Goal: Task Accomplishment & Management: Complete application form

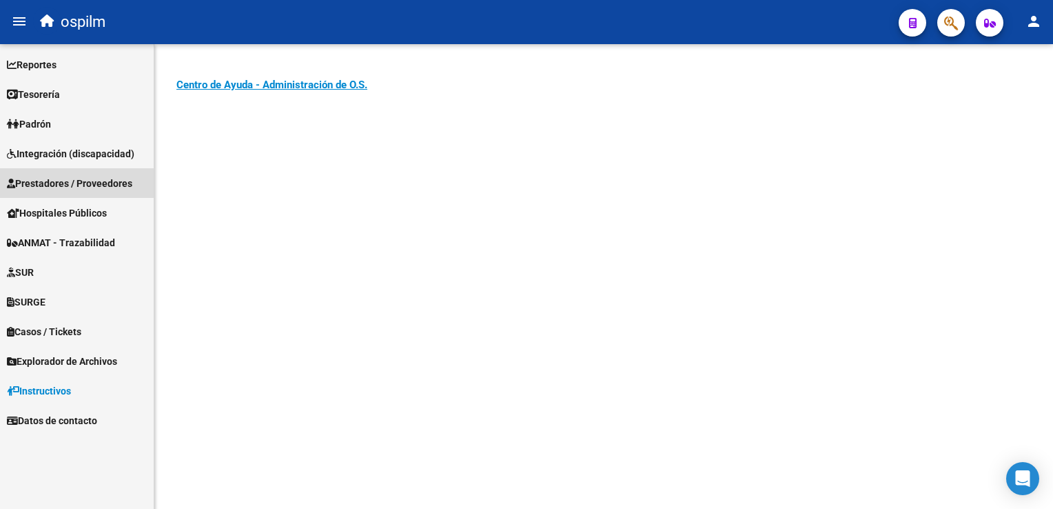
click at [45, 183] on span "Prestadores / Proveedores" at bounding box center [69, 183] width 125 height 15
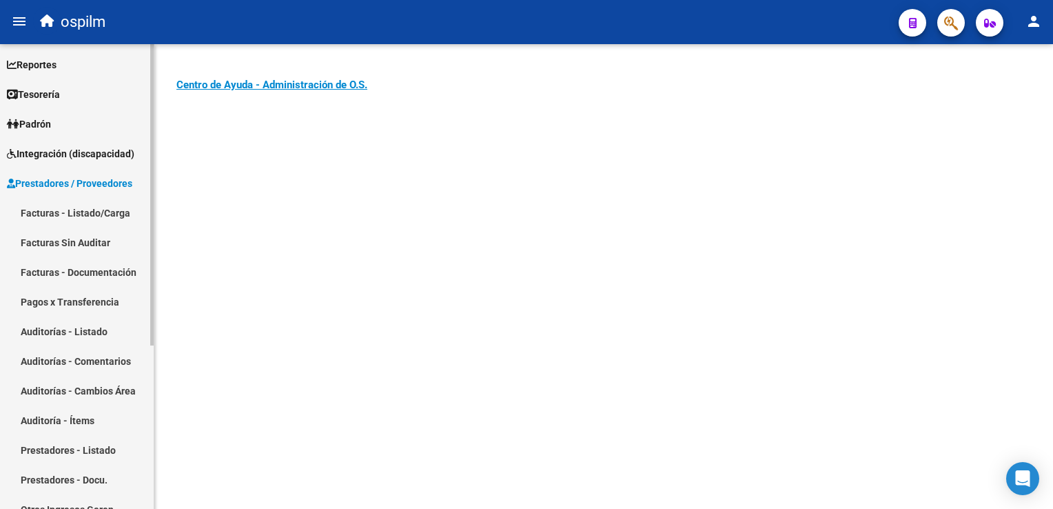
click at [42, 216] on link "Facturas - Listado/Carga" at bounding box center [77, 213] width 154 height 30
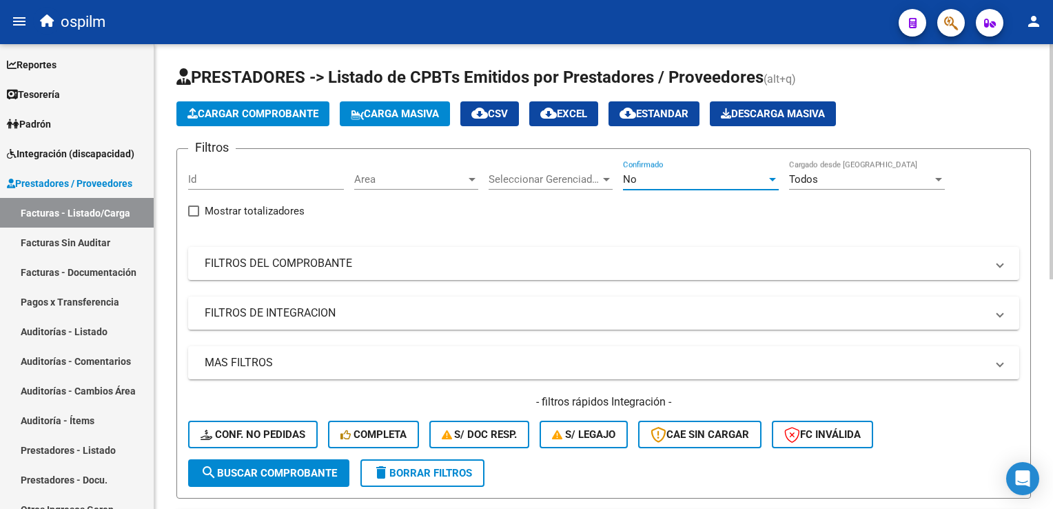
click at [681, 178] on div "No" at bounding box center [694, 179] width 143 height 12
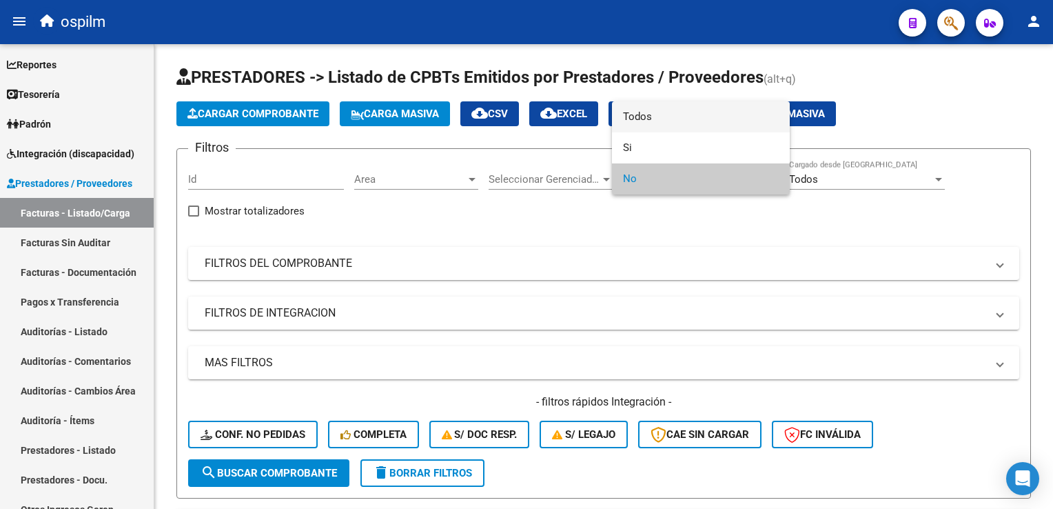
click at [662, 119] on span "Todos" at bounding box center [701, 116] width 156 height 31
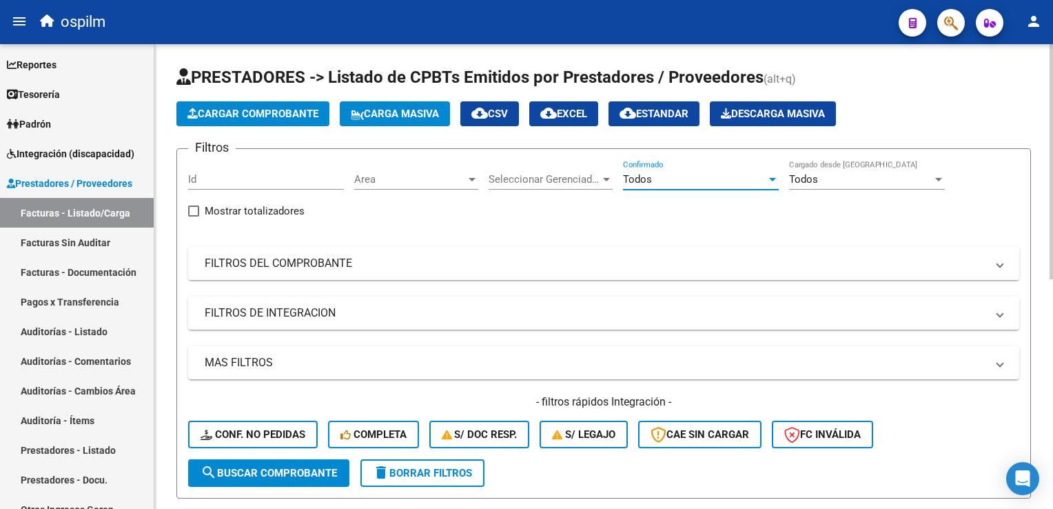
click at [302, 268] on mat-panel-title "FILTROS DEL COMPROBANTE" at bounding box center [596, 263] width 782 height 15
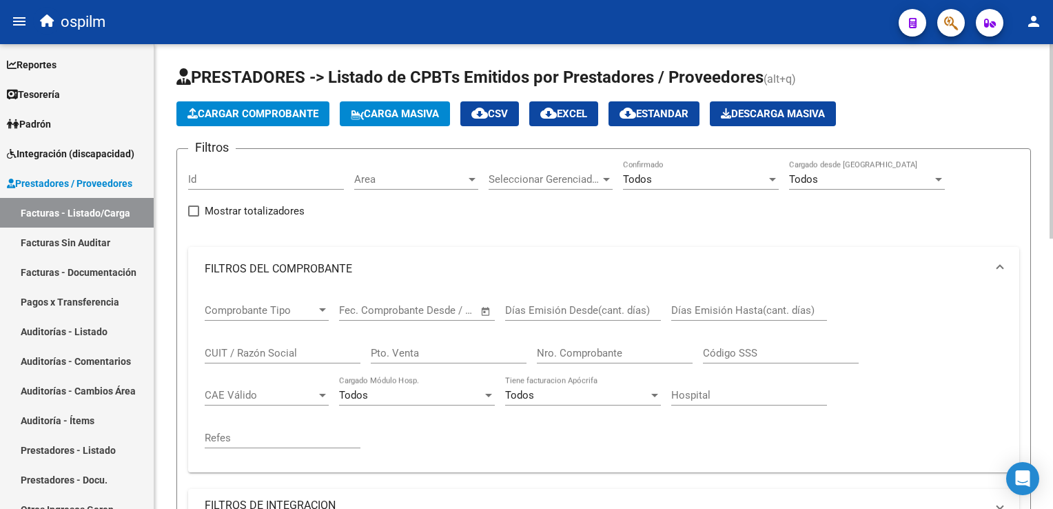
click at [568, 357] on input "Nro. Comprobante" at bounding box center [615, 353] width 156 height 12
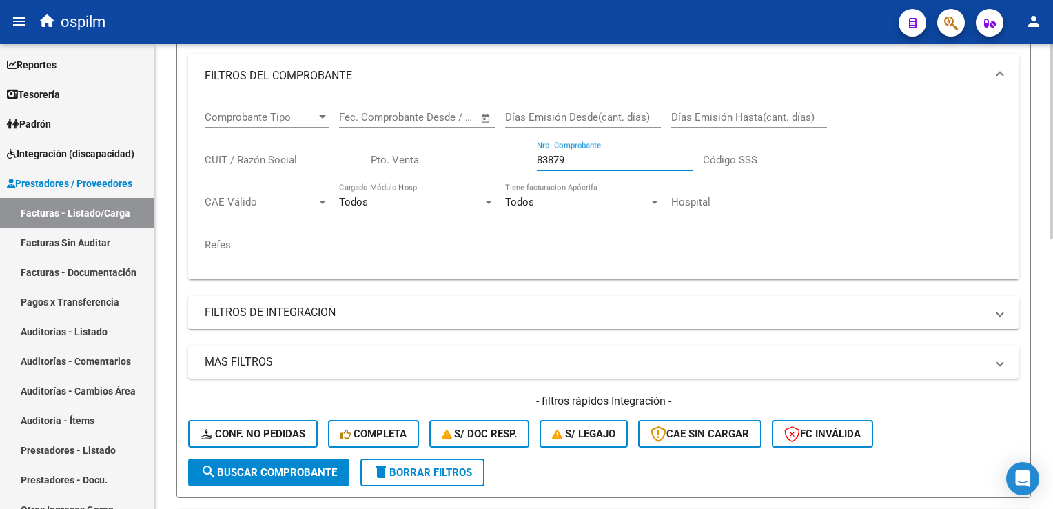
scroll to position [207, 0]
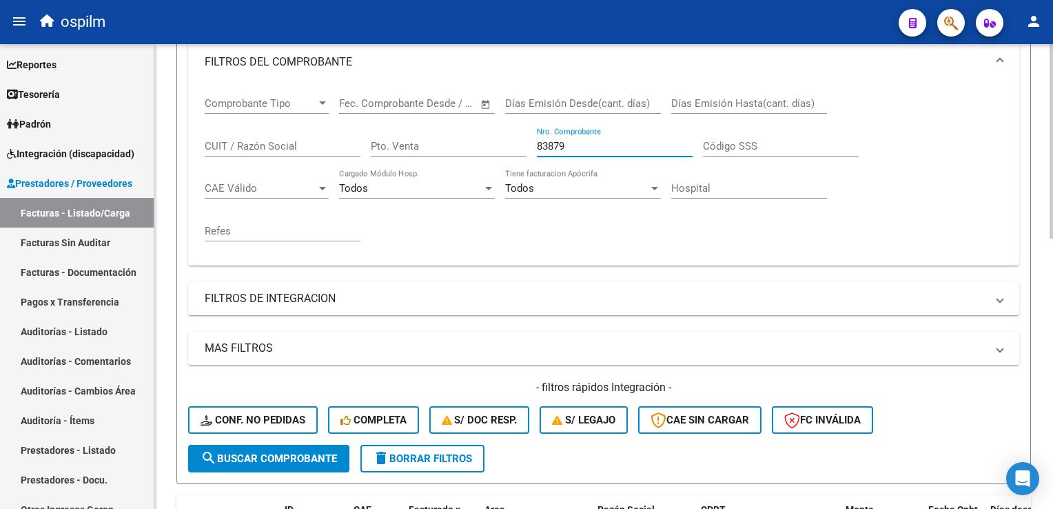
type input "83879"
click at [245, 458] on span "search Buscar Comprobante" at bounding box center [269, 458] width 136 height 12
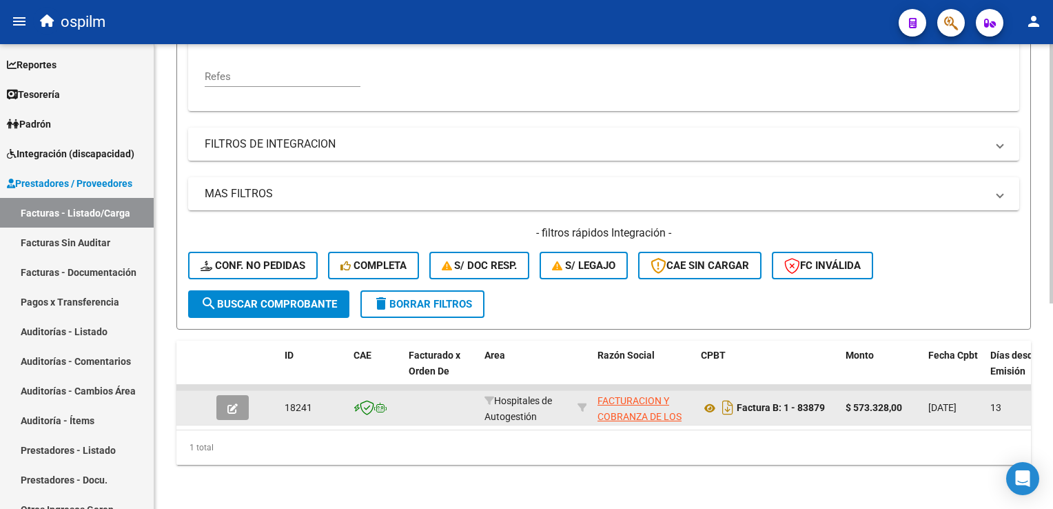
click at [237, 395] on button "button" at bounding box center [232, 407] width 32 height 25
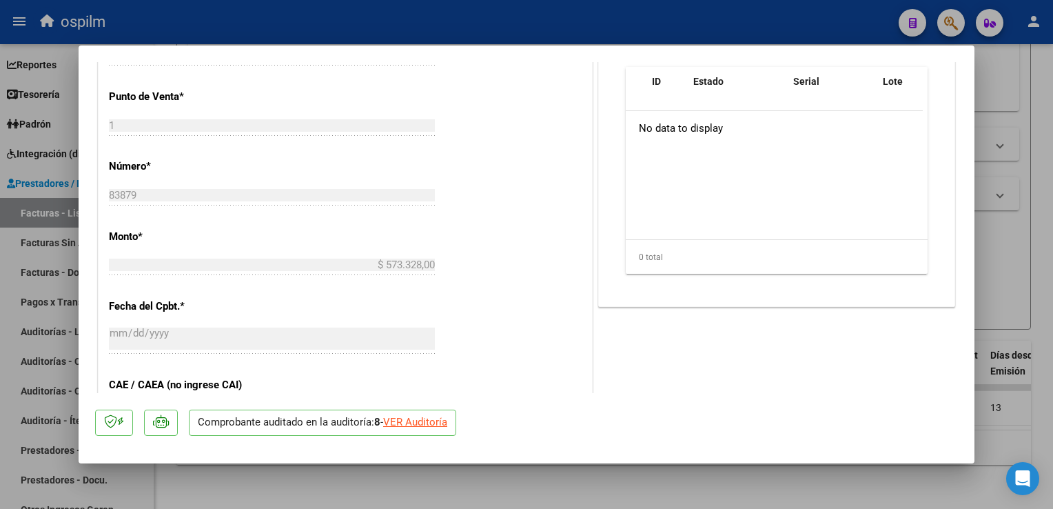
scroll to position [689, 0]
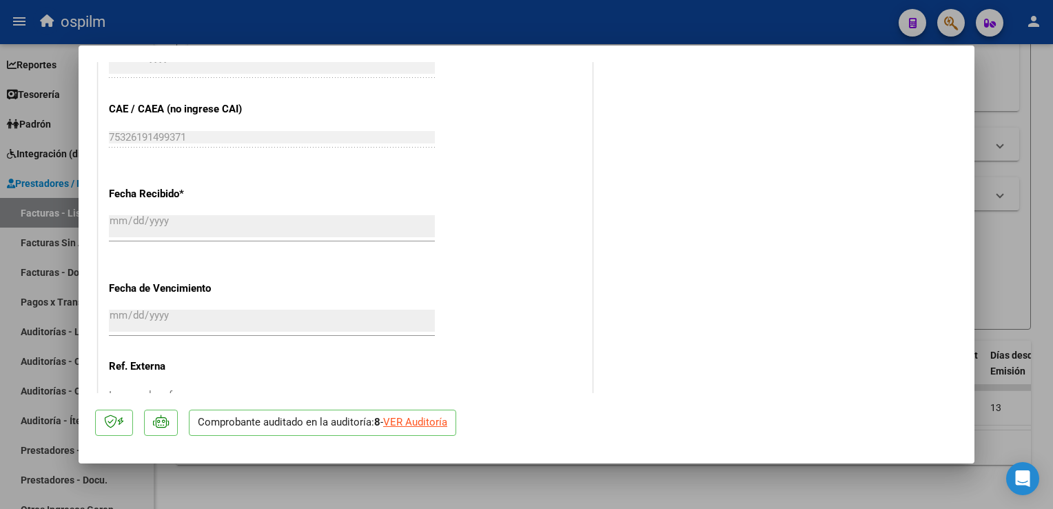
click at [413, 421] on div "VER Auditoría" at bounding box center [415, 422] width 64 height 16
type input "$ 0,00"
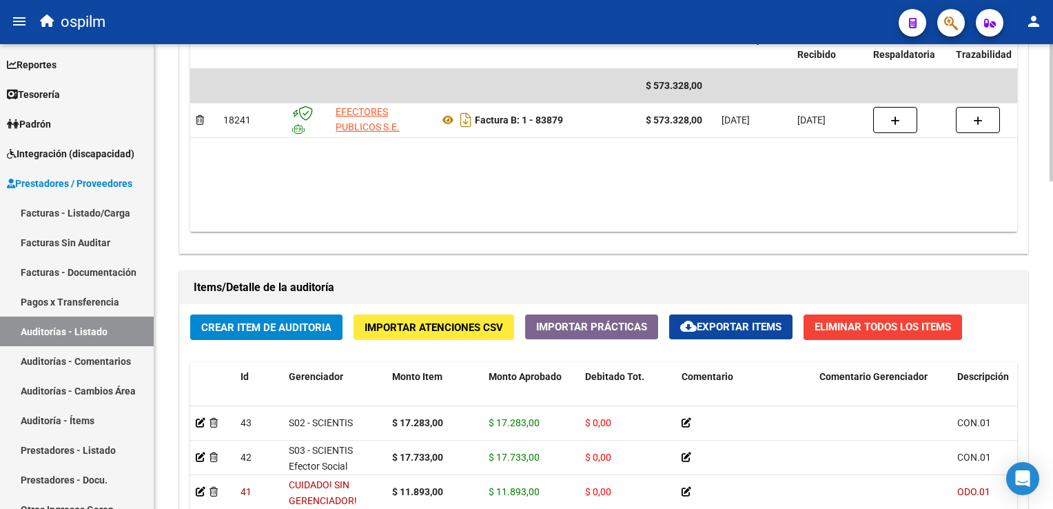
scroll to position [965, 0]
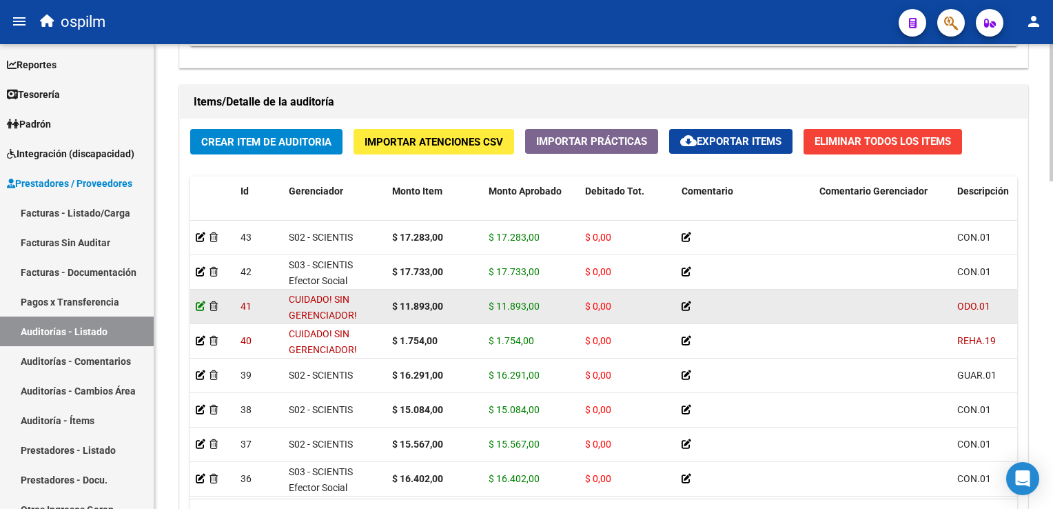
click at [199, 307] on icon at bounding box center [201, 306] width 10 height 10
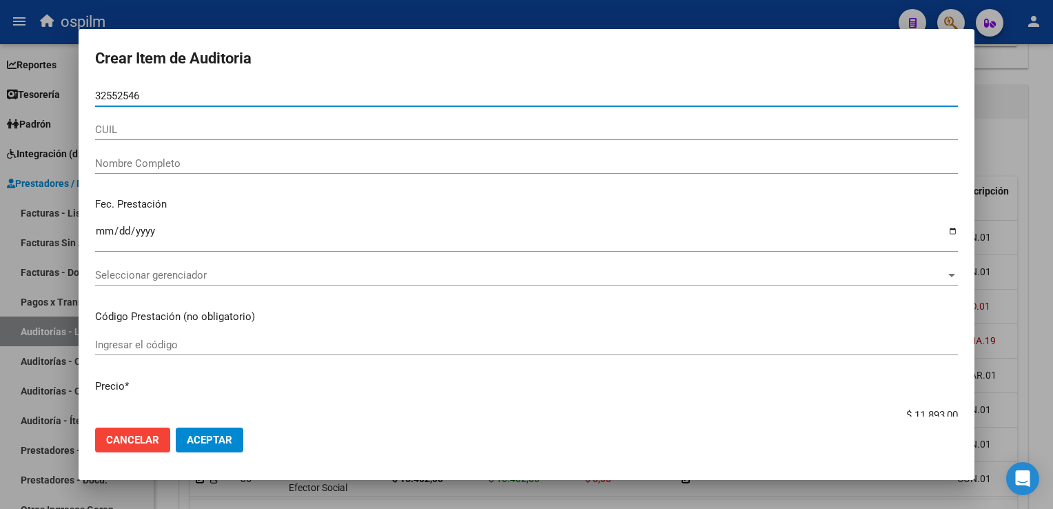
drag, startPoint x: 156, startPoint y: 99, endPoint x: -3, endPoint y: 92, distance: 158.6
click at [0, 92] on html "menu ospilm person Firma Express Reportes Egresos Devengados Comprobantes Recib…" at bounding box center [526, 254] width 1053 height 509
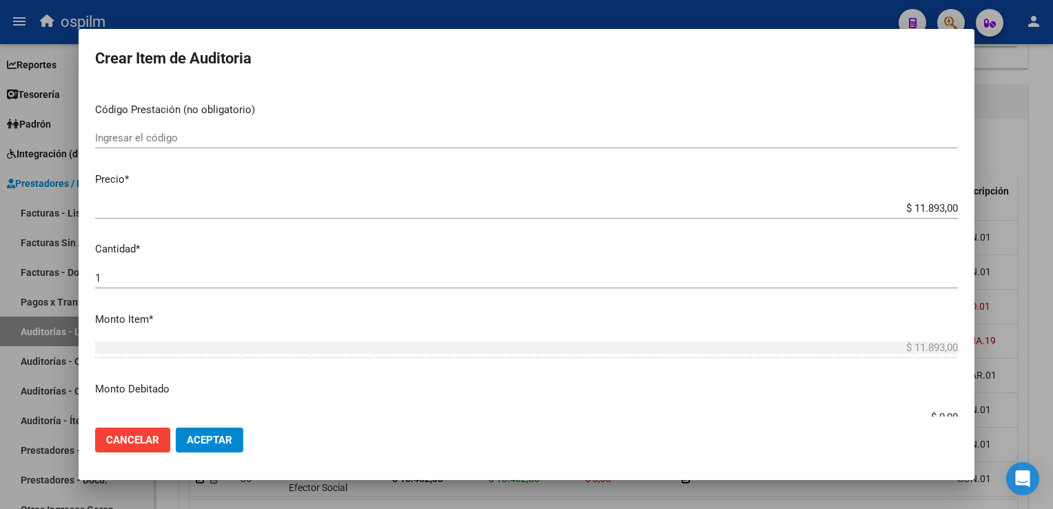
scroll to position [276, 0]
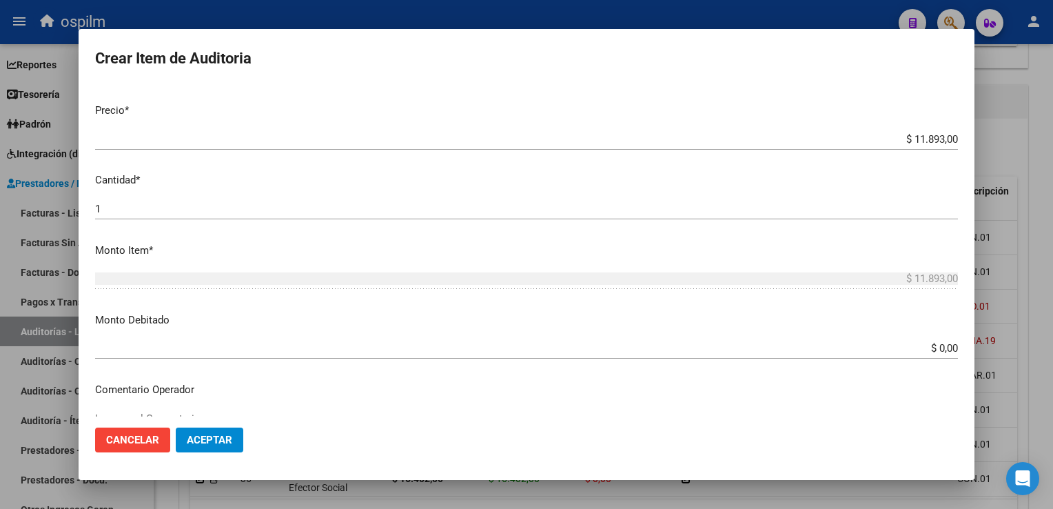
click at [861, 356] on div "$ 0,00 Ingresar el monto" at bounding box center [526, 348] width 863 height 21
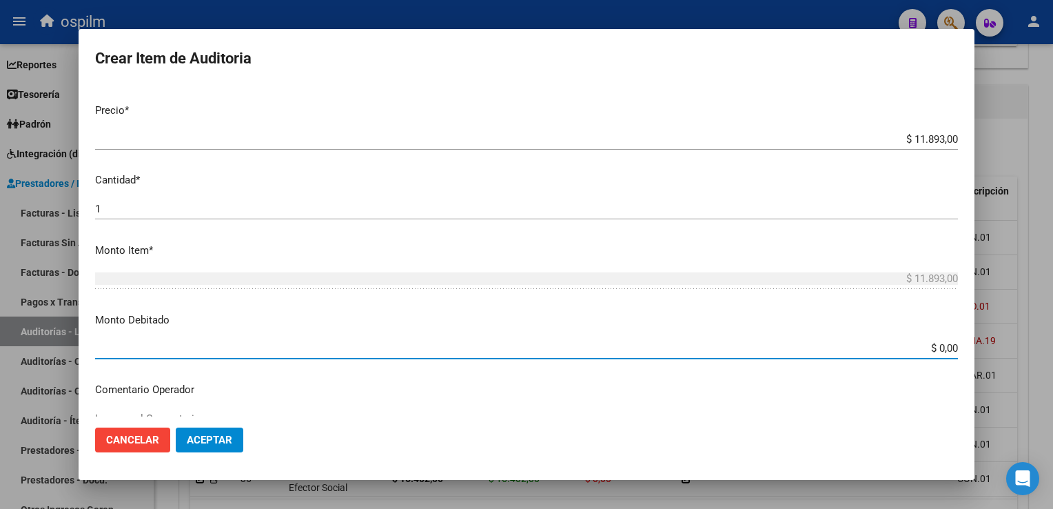
click at [866, 347] on input "$ 0,00" at bounding box center [526, 348] width 863 height 12
drag, startPoint x: 930, startPoint y: 351, endPoint x: 1055, endPoint y: 355, distance: 124.8
click at [1052, 355] on html "menu ospilm person Firma Express Reportes Egresos Devengados Comprobantes Recib…" at bounding box center [526, 254] width 1053 height 509
type input "$ 11.893,00"
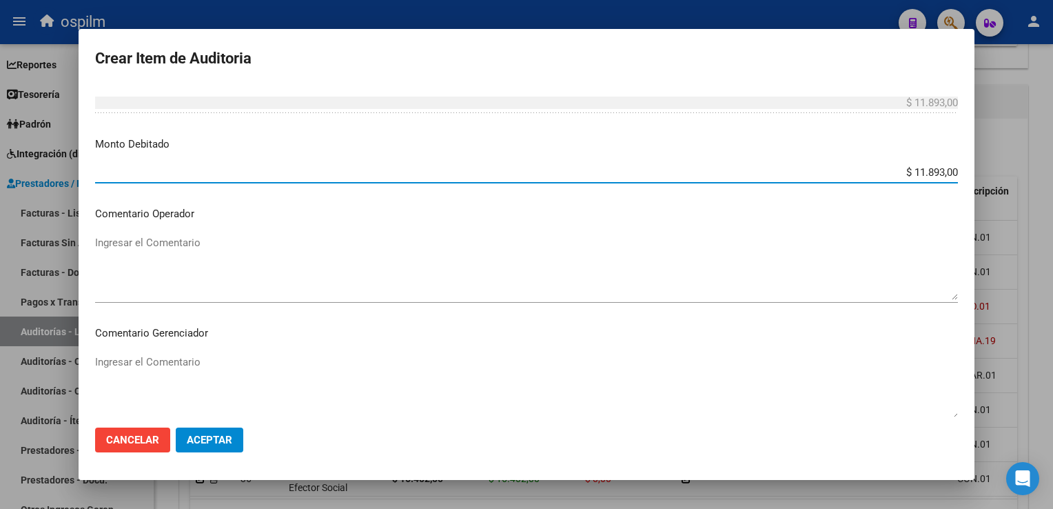
scroll to position [482, 0]
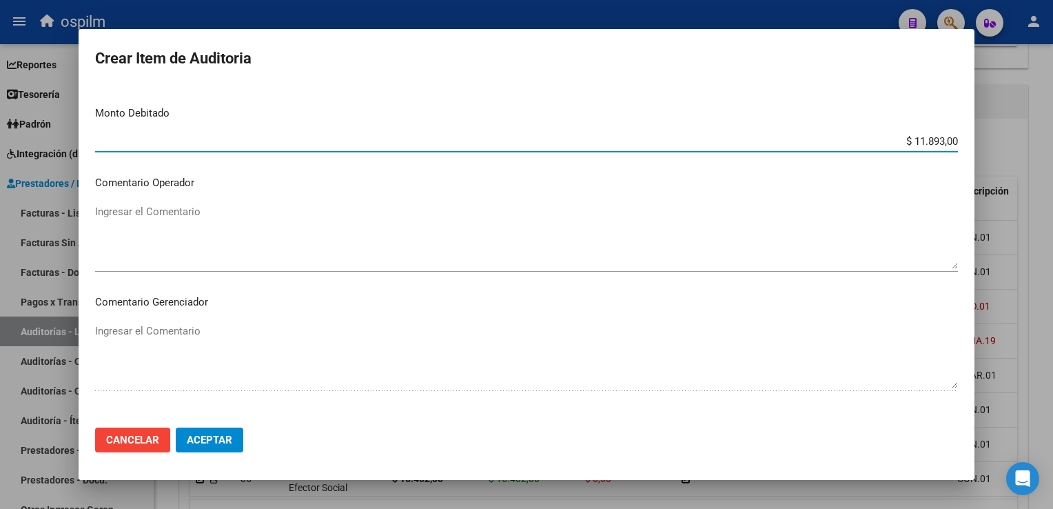
click at [231, 216] on textarea "Ingresar el Comentario" at bounding box center [526, 236] width 863 height 65
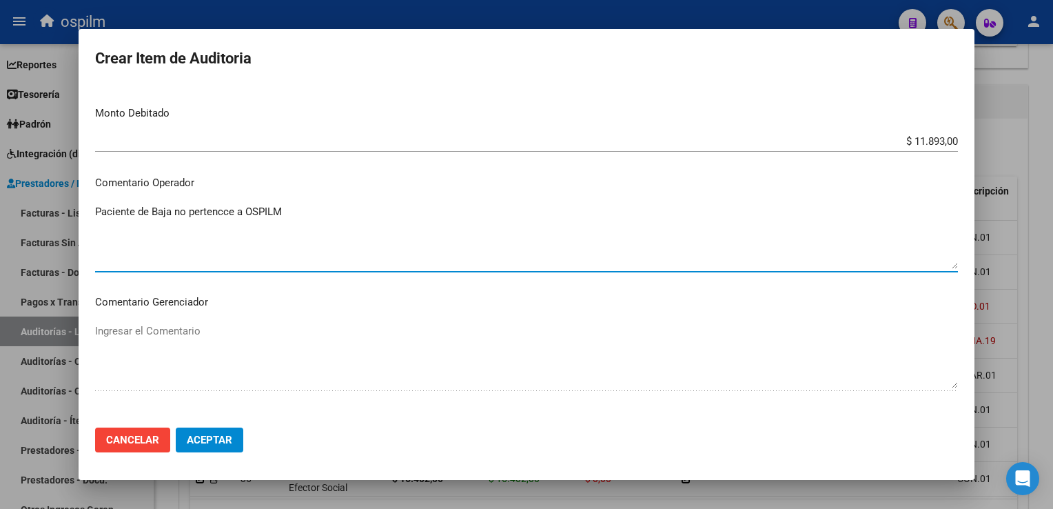
type textarea "Paciente de Baja no pertencce a OSPILM"
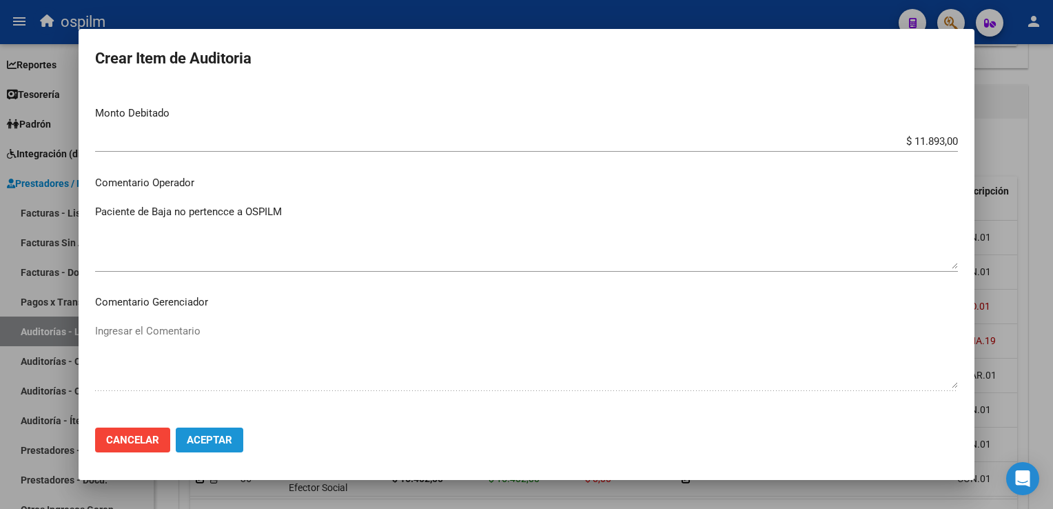
click at [191, 445] on span "Aceptar" at bounding box center [209, 439] width 45 height 12
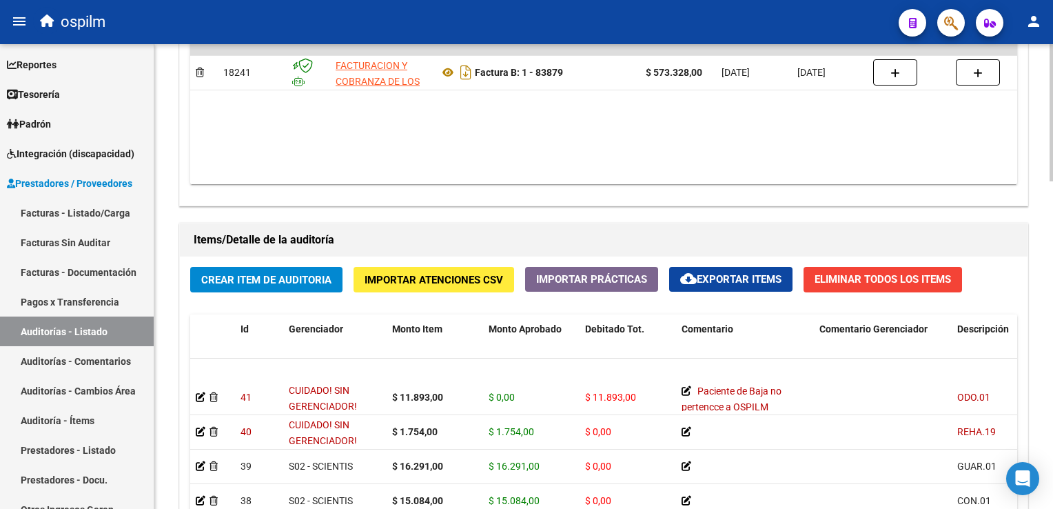
scroll to position [69, 0]
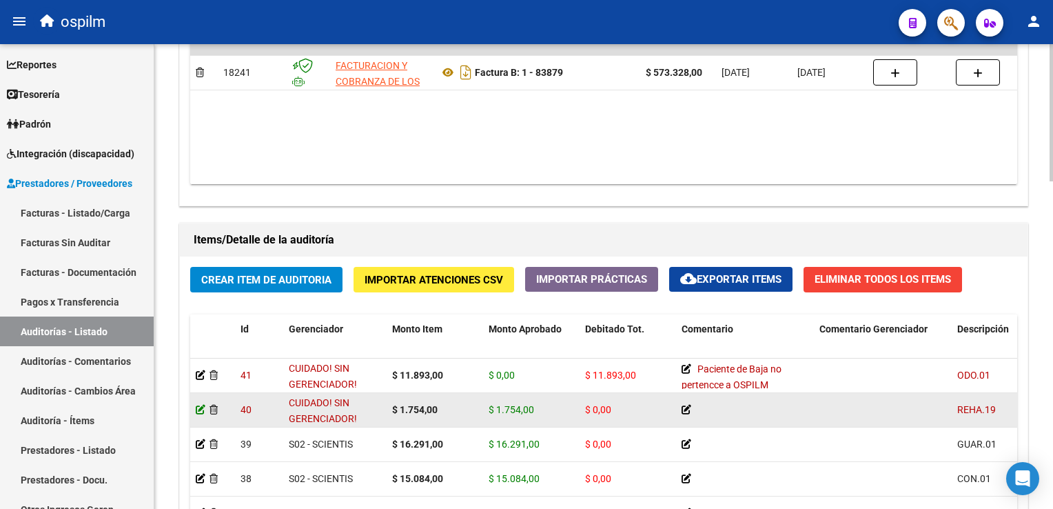
click at [198, 409] on icon at bounding box center [201, 410] width 10 height 10
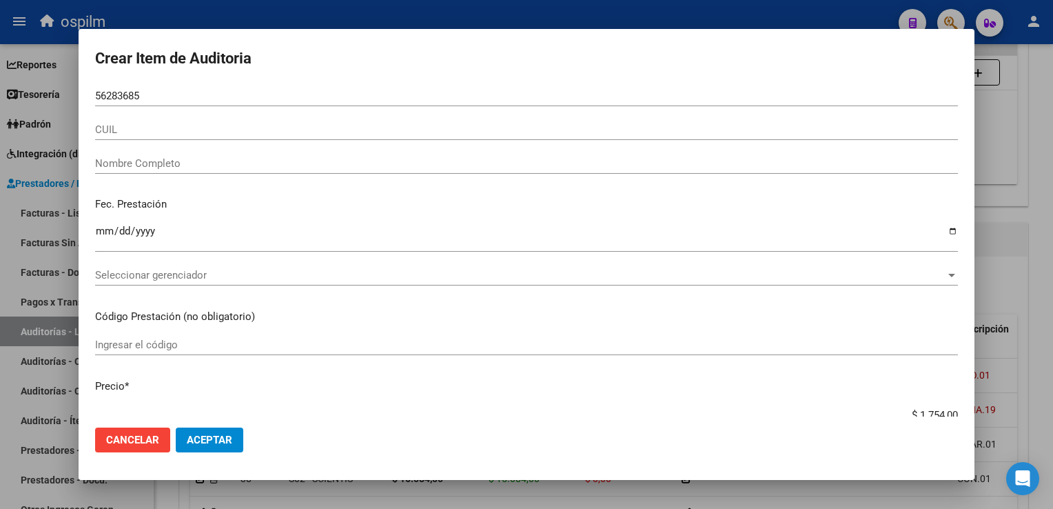
drag, startPoint x: 194, startPoint y: 88, endPoint x: -3, endPoint y: 82, distance: 197.2
click at [0, 82] on html "menu ospilm person Firma Express Reportes Egresos Devengados Comprobantes Recib…" at bounding box center [526, 254] width 1053 height 509
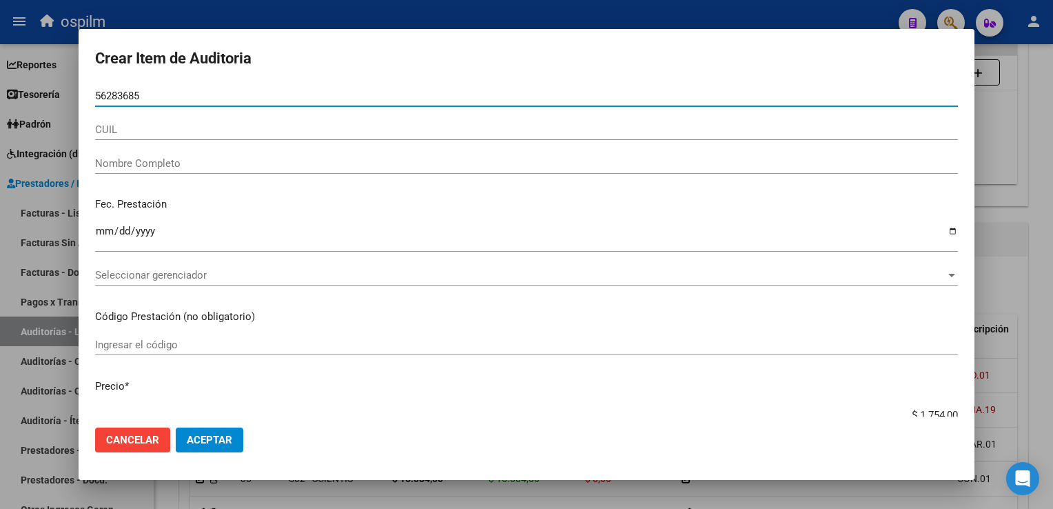
drag, startPoint x: -3, startPoint y: 82, endPoint x: 146, endPoint y: 90, distance: 149.1
click at [146, 90] on input "56283685" at bounding box center [526, 96] width 863 height 12
drag, startPoint x: 148, startPoint y: 95, endPoint x: 83, endPoint y: 94, distance: 65.5
click at [83, 94] on mat-dialog-content "56283685 Nro Documento CUIL Nombre Completo Fec. Prestación [DATE] Ingresar la …" at bounding box center [527, 250] width 896 height 331
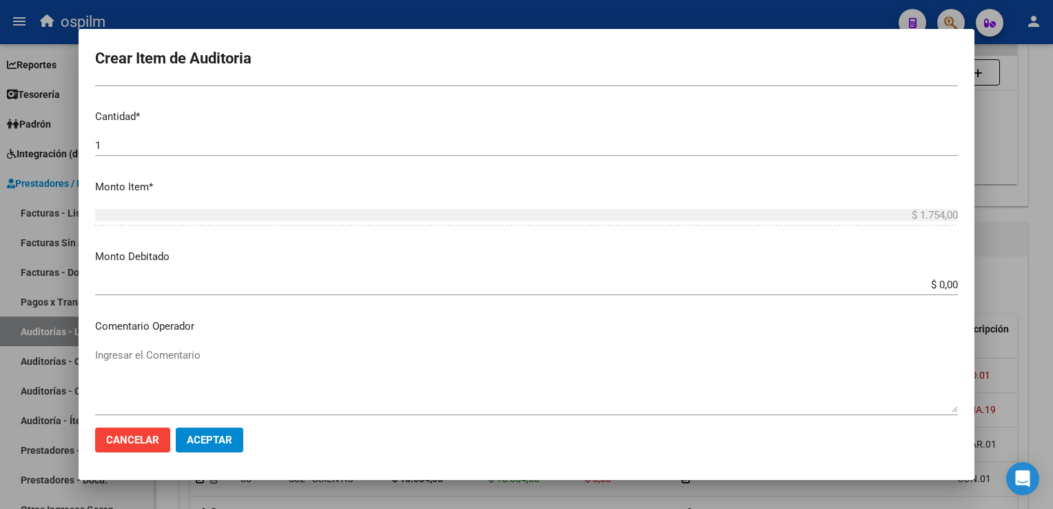
scroll to position [345, 0]
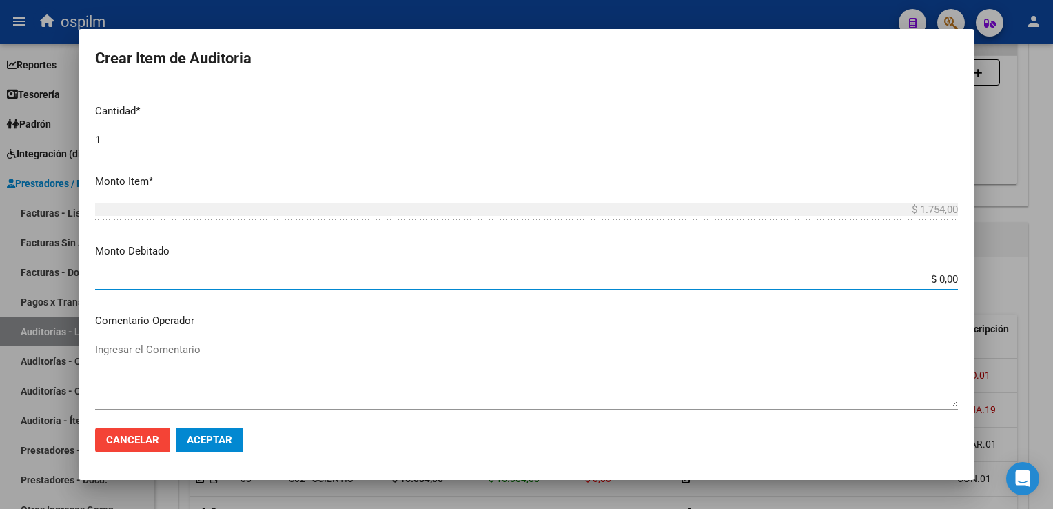
click at [926, 276] on input "$ 0,00" at bounding box center [526, 279] width 863 height 12
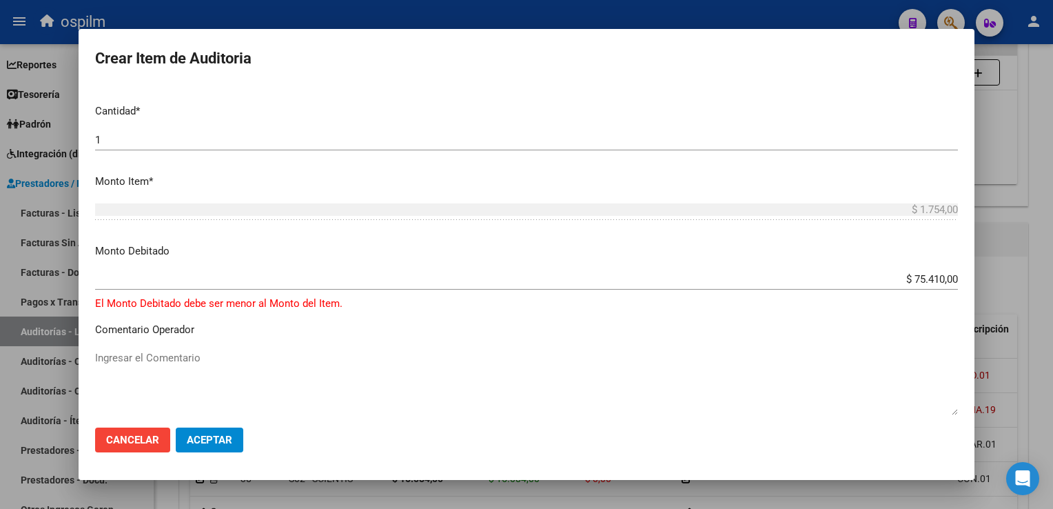
drag, startPoint x: 952, startPoint y: 279, endPoint x: 932, endPoint y: 279, distance: 20.0
click at [932, 279] on app-form-text-field "Monto Debitado $ 75.410,00 Ingresar el monto" at bounding box center [532, 264] width 874 height 43
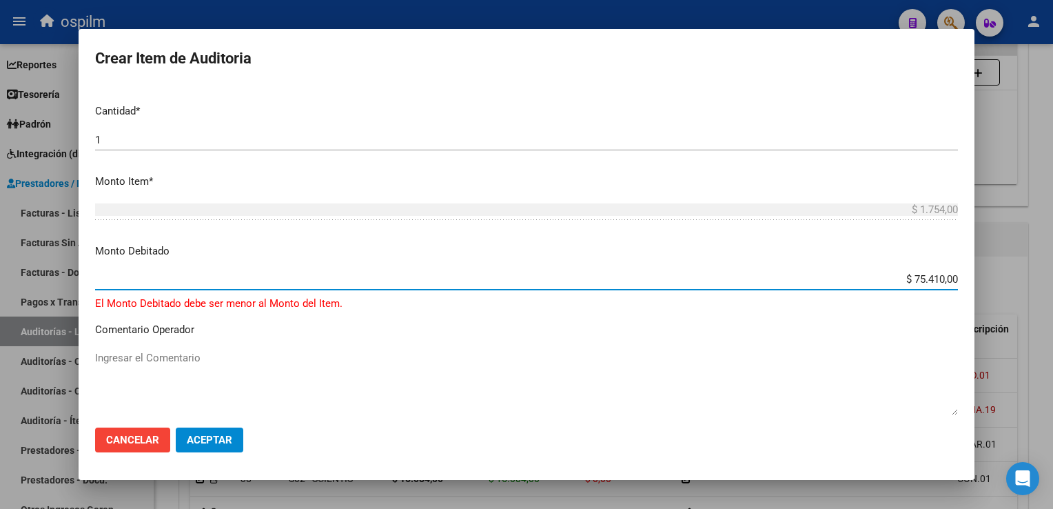
drag, startPoint x: 904, startPoint y: 276, endPoint x: 1052, endPoint y: 300, distance: 150.1
click at [1052, 300] on html "menu ospilm person Firma Express Reportes Egresos Devengados Comprobantes Recib…" at bounding box center [526, 254] width 1053 height 509
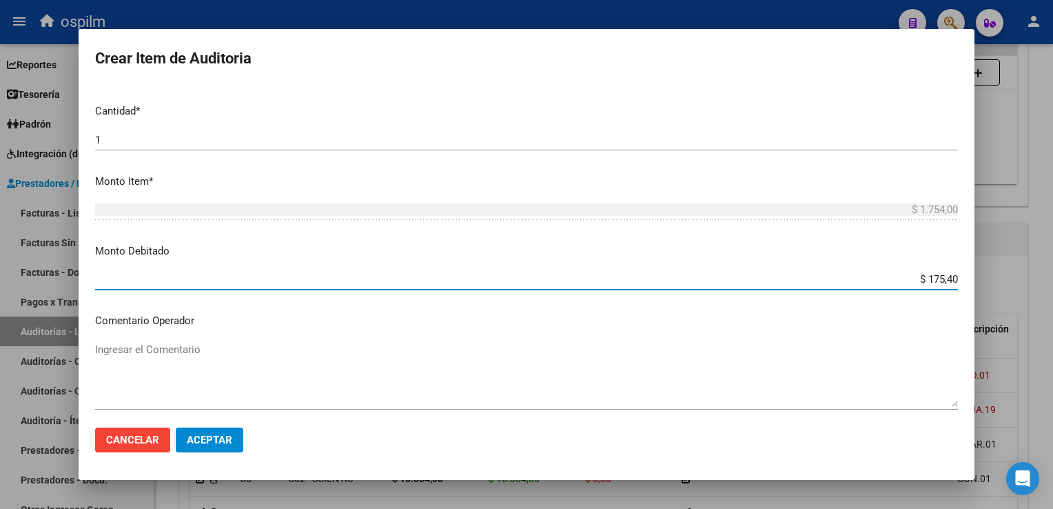
type input "$ 1.754,00"
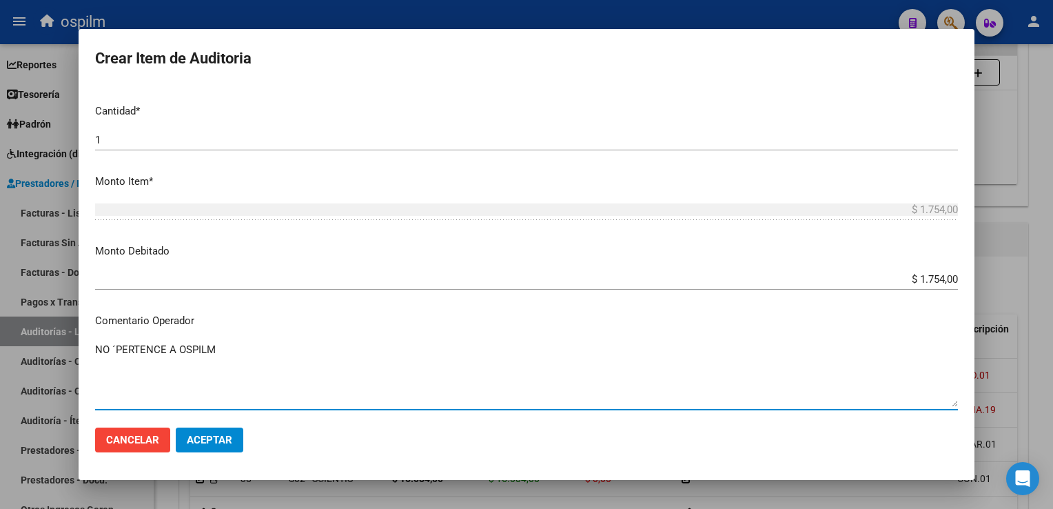
type textarea "NO ´PERTENCE A OSPILM"
click at [214, 442] on span "Aceptar" at bounding box center [209, 439] width 45 height 12
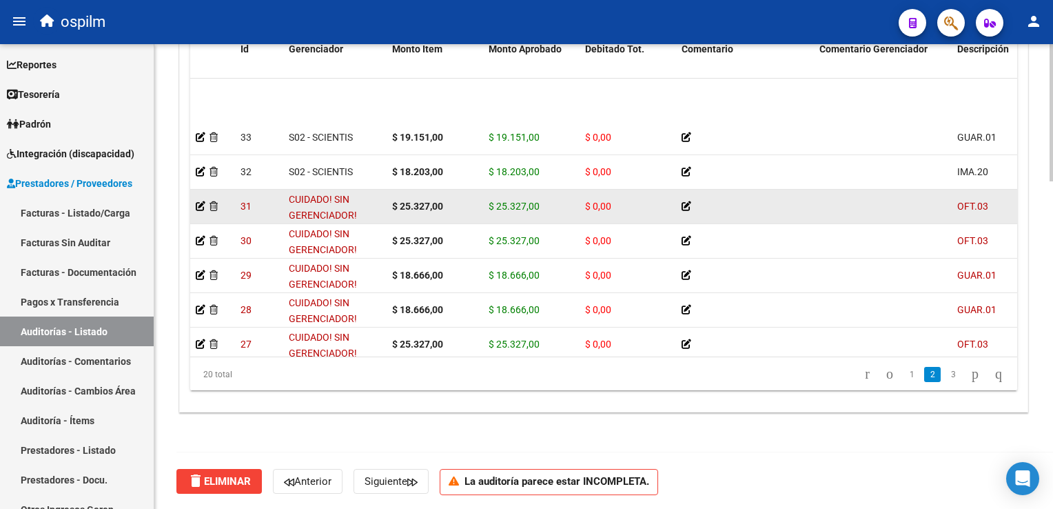
scroll to position [288, 0]
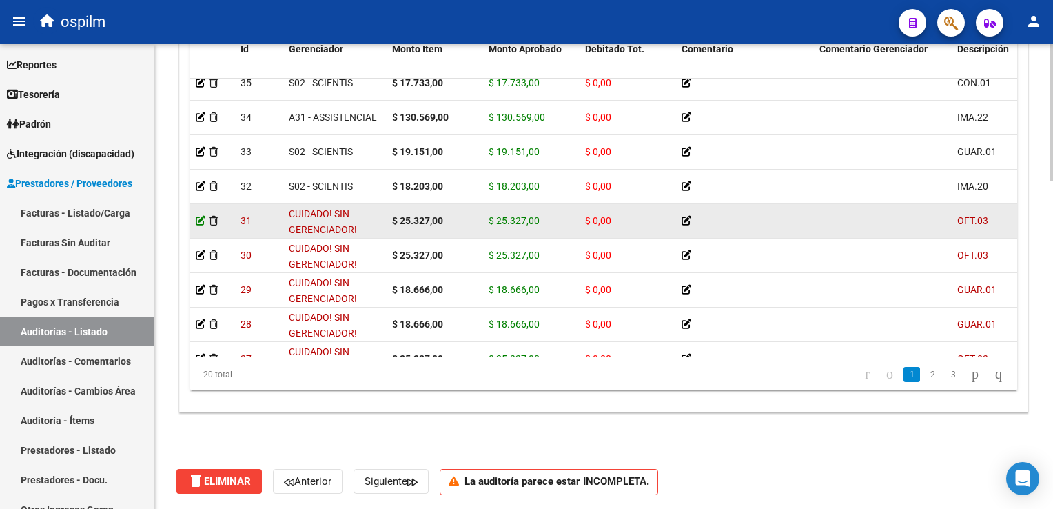
click at [198, 219] on icon at bounding box center [201, 221] width 10 height 10
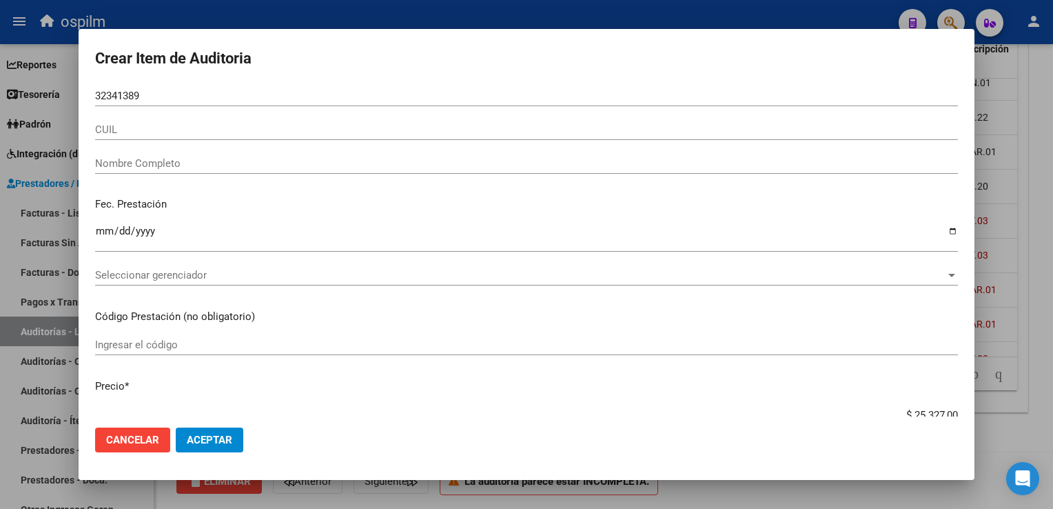
drag, startPoint x: 152, startPoint y: 101, endPoint x: 108, endPoint y: 94, distance: 45.3
click at [105, 94] on div "32341389 Nro Documento" at bounding box center [526, 95] width 863 height 21
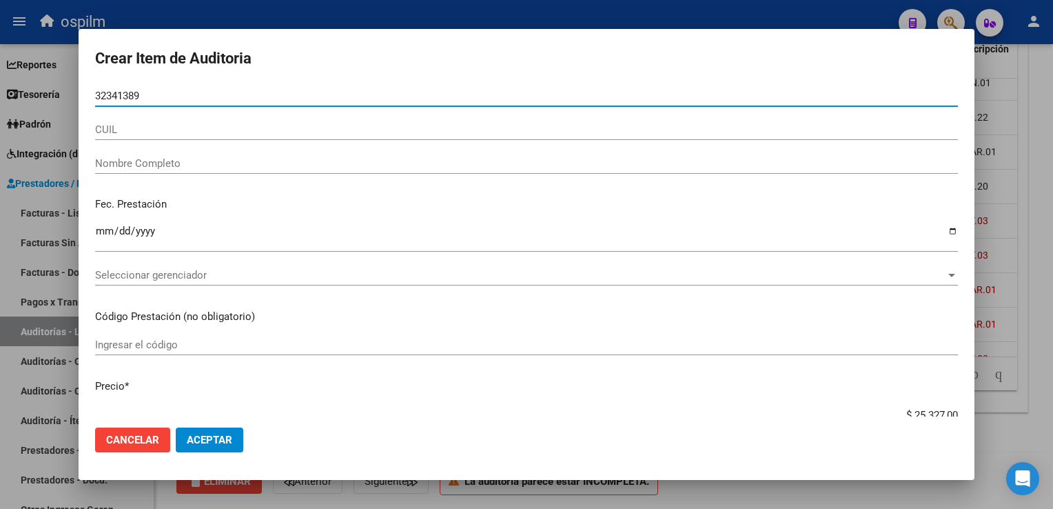
drag, startPoint x: 141, startPoint y: 100, endPoint x: 62, endPoint y: 101, distance: 78.6
click at [62, 101] on div "Crear Item de Auditoria 32341389 Nro Documento CUIL Nombre Completo Fec. Presta…" at bounding box center [526, 254] width 1053 height 509
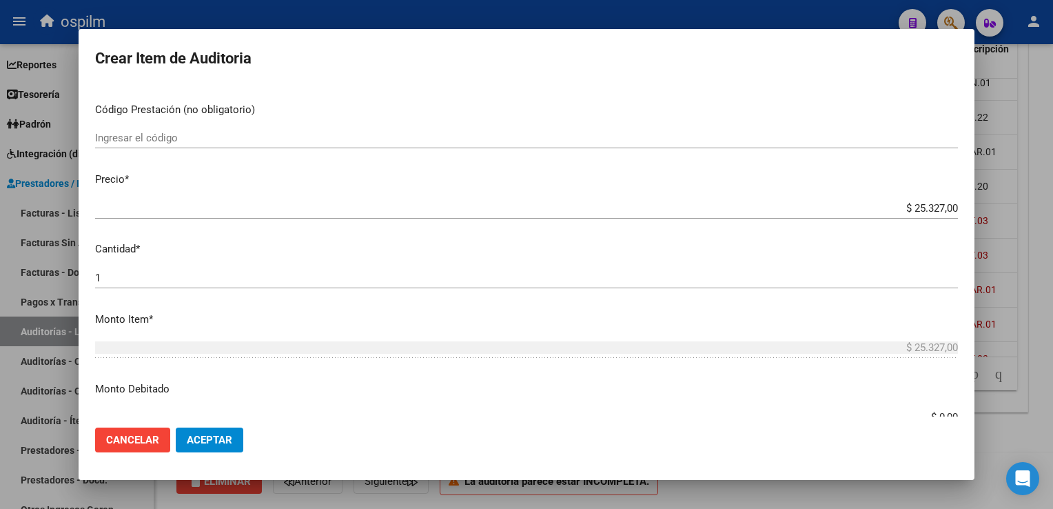
scroll to position [345, 0]
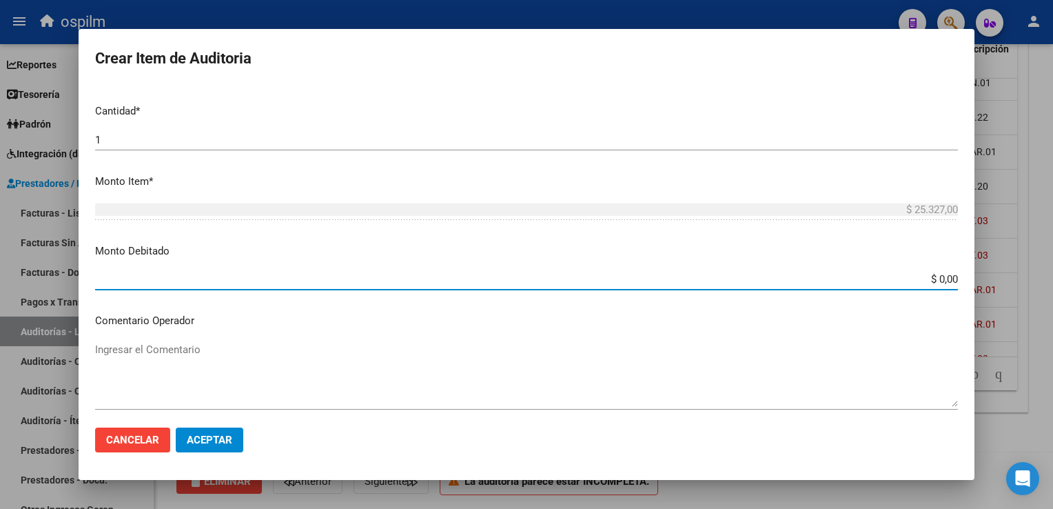
click at [923, 276] on input "$ 0,00" at bounding box center [526, 279] width 863 height 12
drag, startPoint x: 930, startPoint y: 278, endPoint x: 1055, endPoint y: 310, distance: 129.4
click at [1052, 310] on html "menu ospilm person Firma Express Reportes Egresos Devengados Comprobantes Recib…" at bounding box center [526, 254] width 1053 height 509
type input "$ 25.327,00"
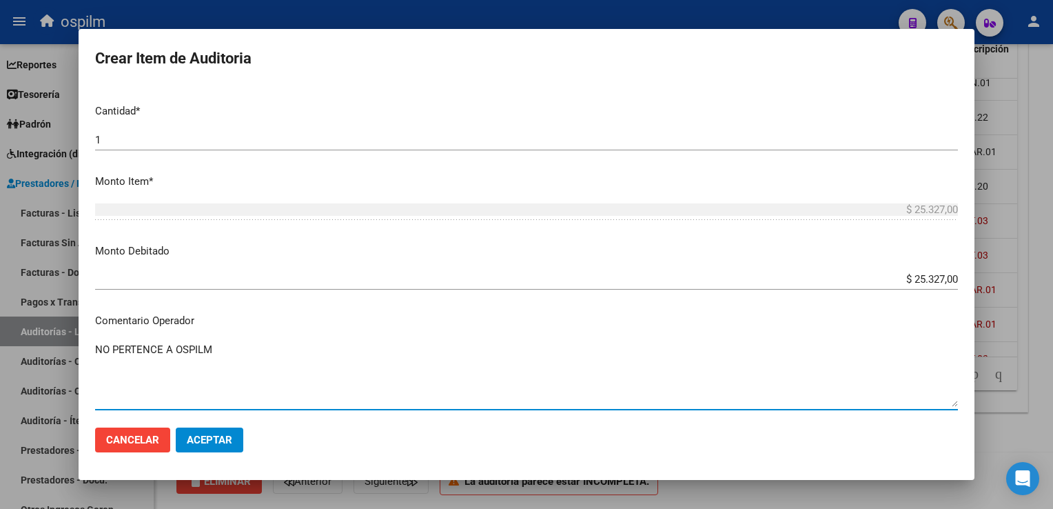
type textarea "NO PERTENCE A OSPILM"
click at [218, 438] on span "Aceptar" at bounding box center [209, 439] width 45 height 12
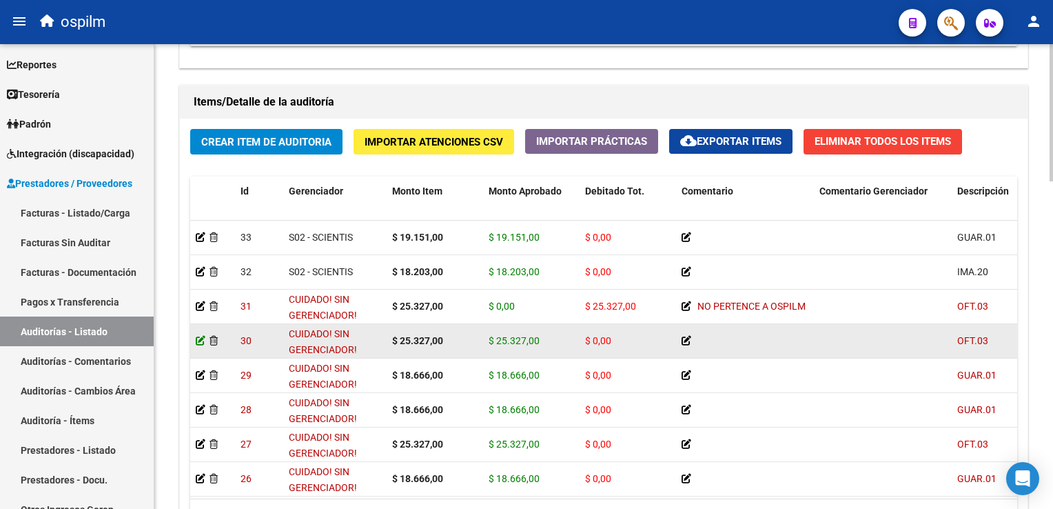
click at [201, 337] on icon at bounding box center [201, 341] width 10 height 10
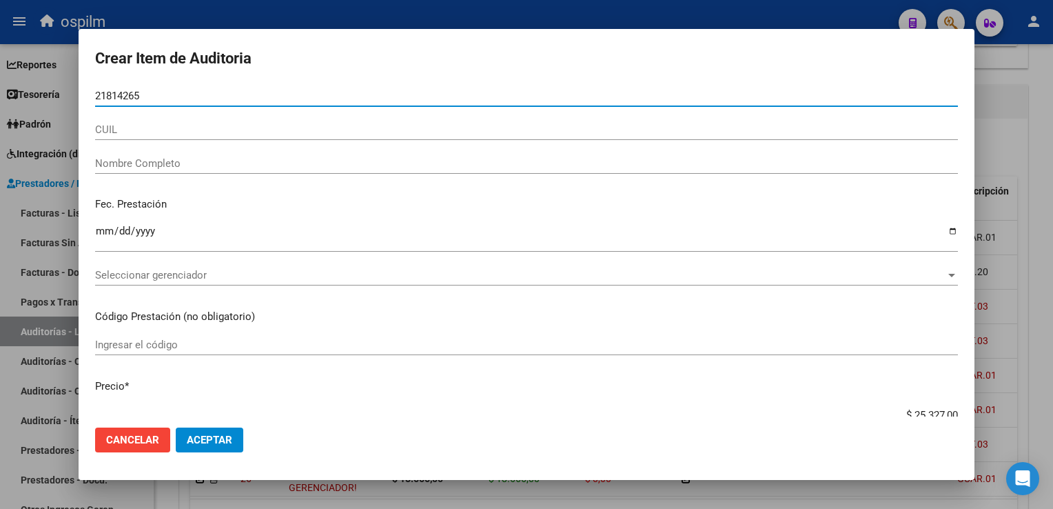
drag, startPoint x: 119, startPoint y: 90, endPoint x: 65, endPoint y: 76, distance: 55.5
click at [65, 76] on div "Crear Item de Auditoria 21814265 Nro Documento CUIL Nombre Completo Fec. Presta…" at bounding box center [526, 254] width 1053 height 509
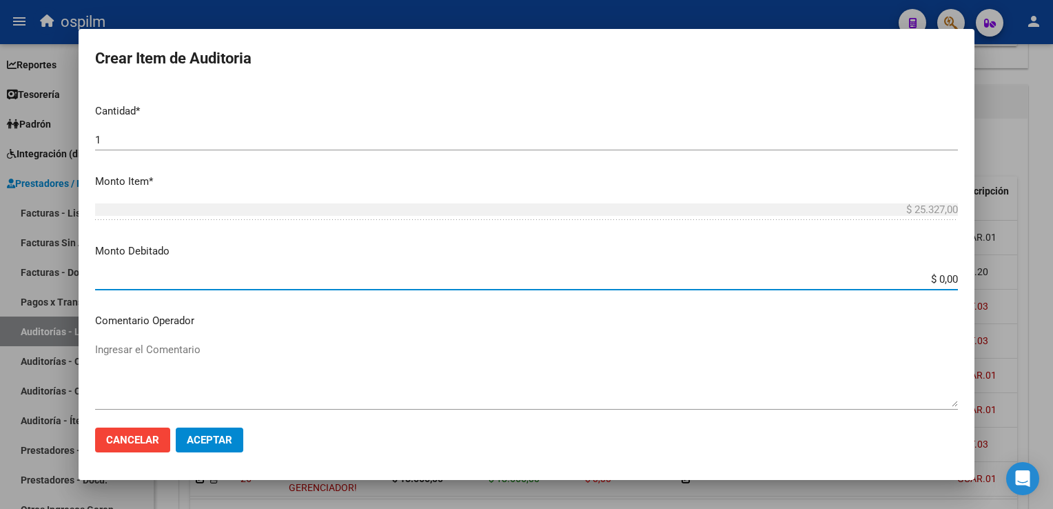
drag, startPoint x: 929, startPoint y: 276, endPoint x: 1046, endPoint y: 293, distance: 118.3
click at [1046, 293] on div "Crear Item de Auditoria 21814265 Nro Documento CUIL Nombre Completo Fec. Presta…" at bounding box center [526, 254] width 1053 height 509
type input "$ 25.327,00"
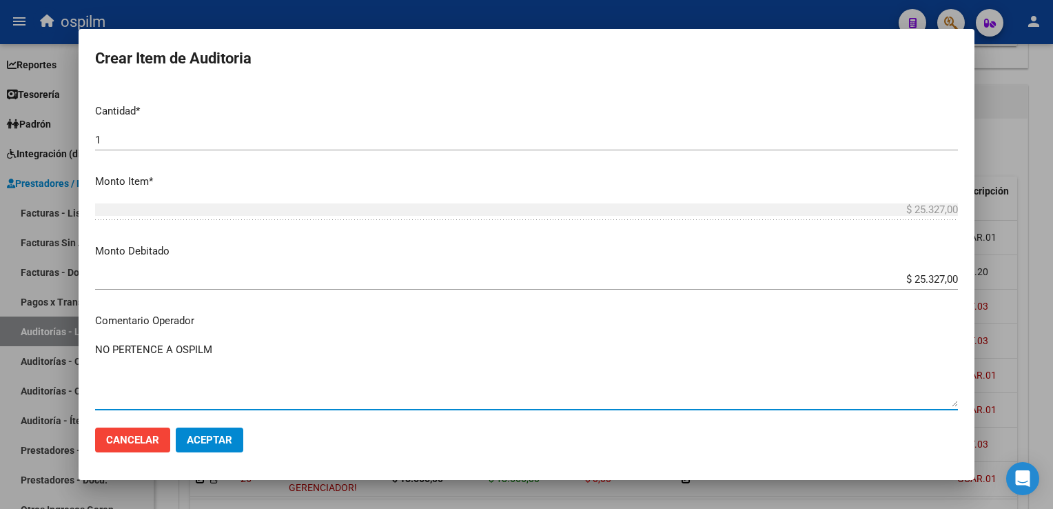
type textarea "NO PERTENCE A OSPILM"
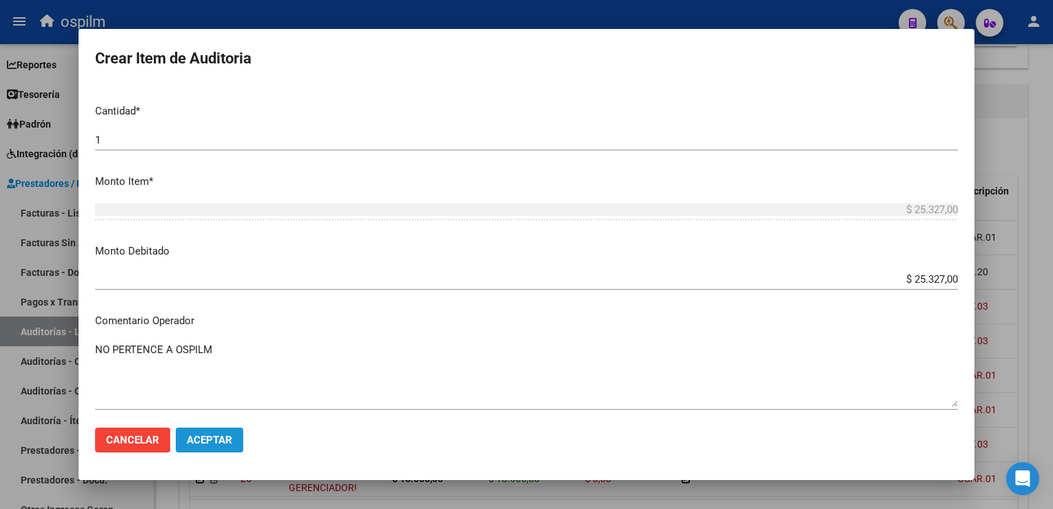
click at [228, 433] on span "Aceptar" at bounding box center [209, 439] width 45 height 12
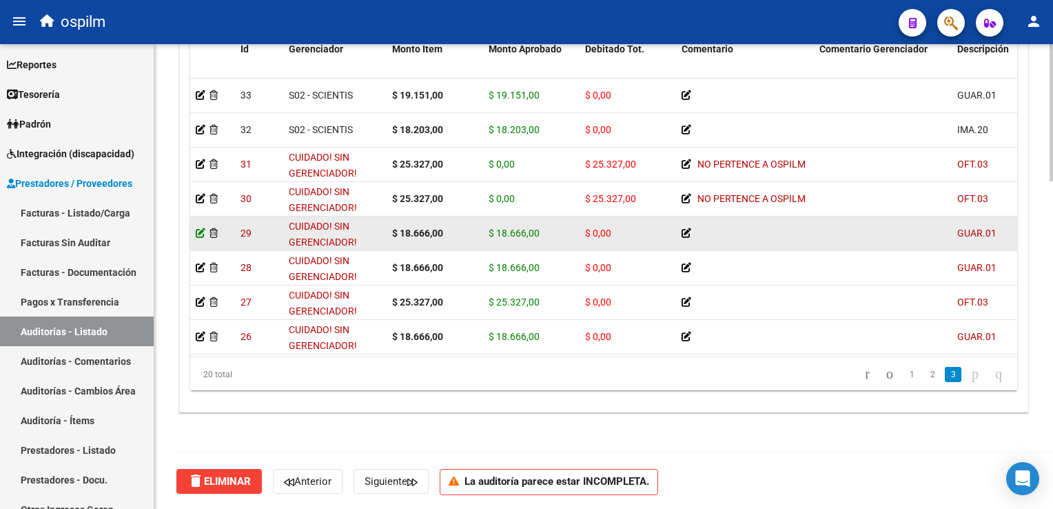
click at [200, 228] on icon at bounding box center [201, 233] width 10 height 10
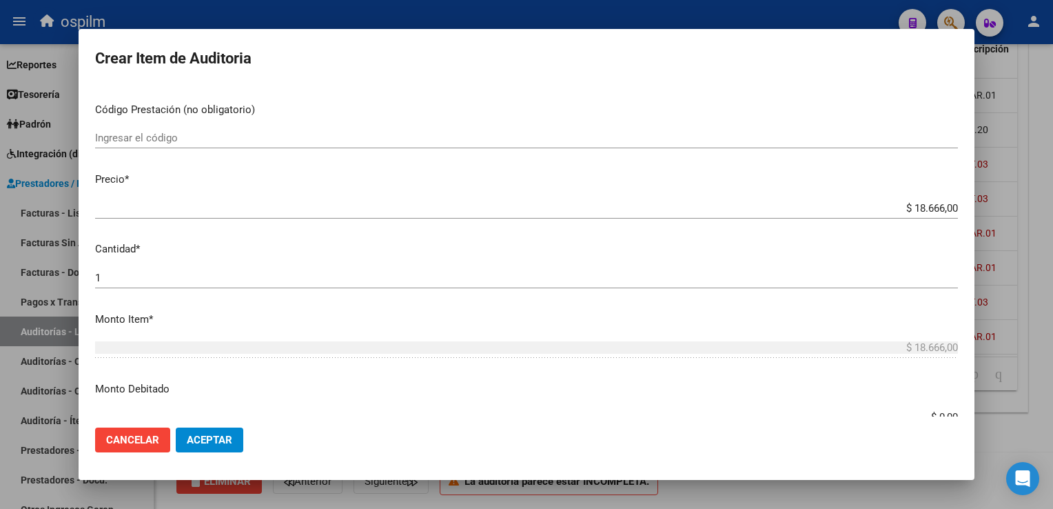
scroll to position [276, 0]
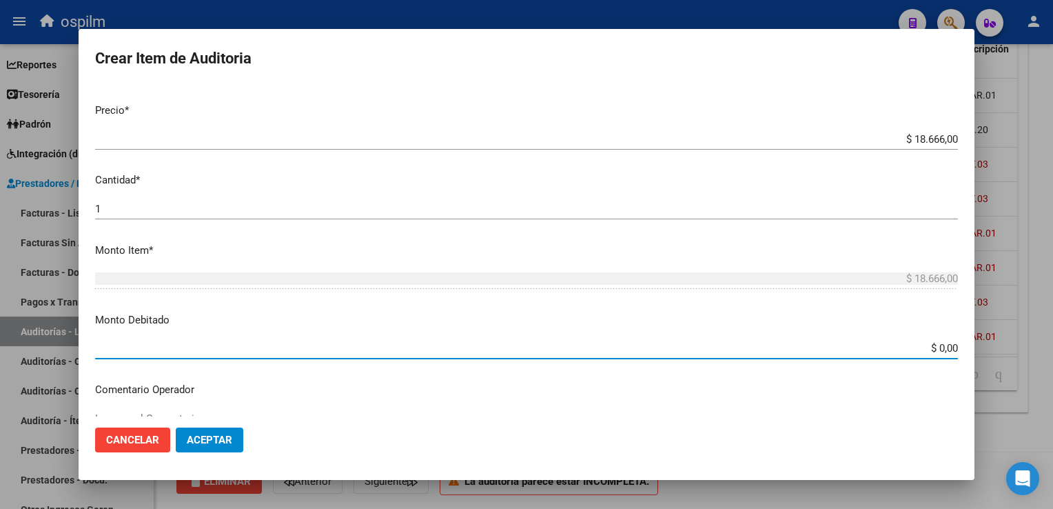
drag, startPoint x: 929, startPoint y: 346, endPoint x: 1029, endPoint y: 367, distance: 102.0
click at [1029, 367] on div "Crear Item de Auditoria 21814265 Nro Documento CUIL Nombre Completo Fec. Presta…" at bounding box center [526, 254] width 1053 height 509
type input "$ 18.666,00"
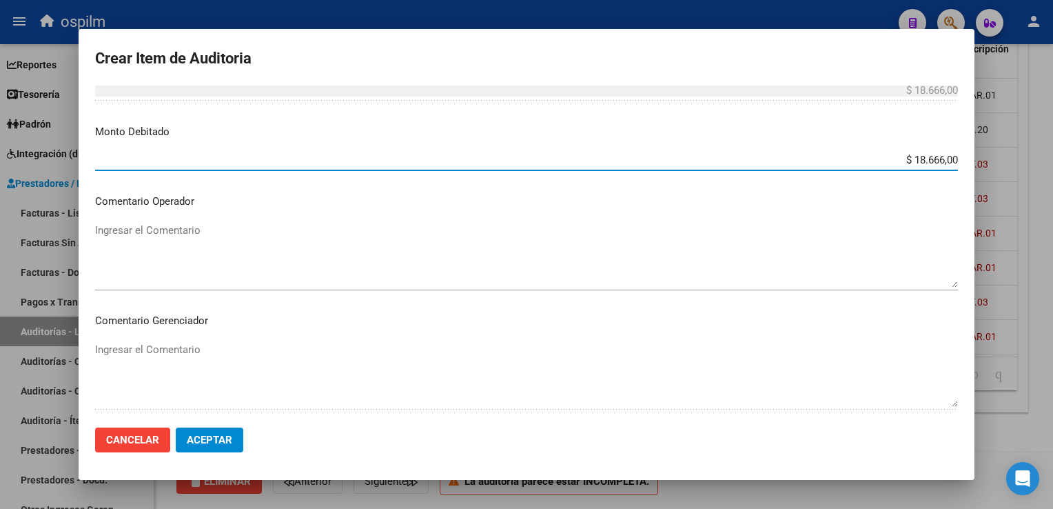
scroll to position [482, 0]
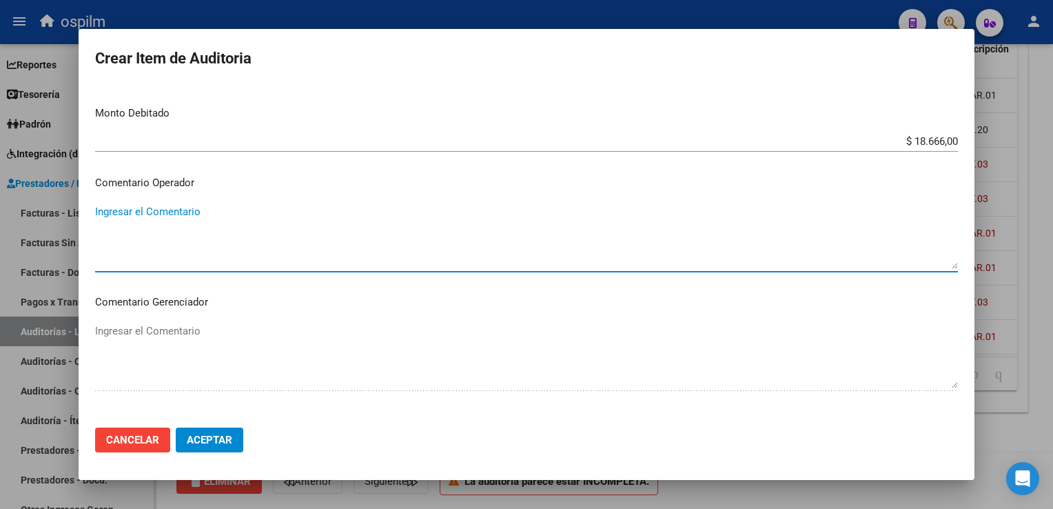
click at [110, 216] on textarea "Ingresar el Comentario" at bounding box center [526, 236] width 863 height 65
type textarea "NO PERTENCFE A OSPILM"
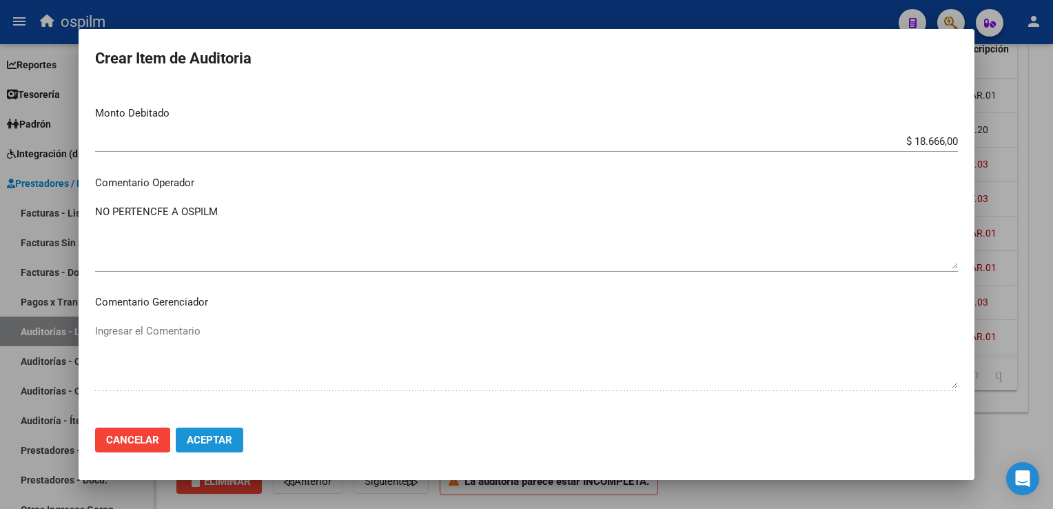
click at [201, 434] on span "Aceptar" at bounding box center [209, 439] width 45 height 12
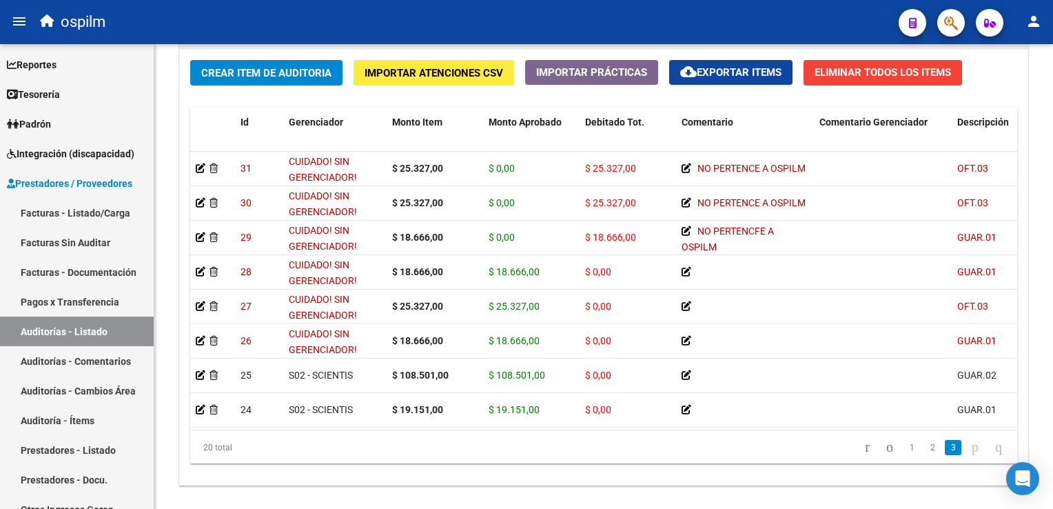
scroll to position [426, 0]
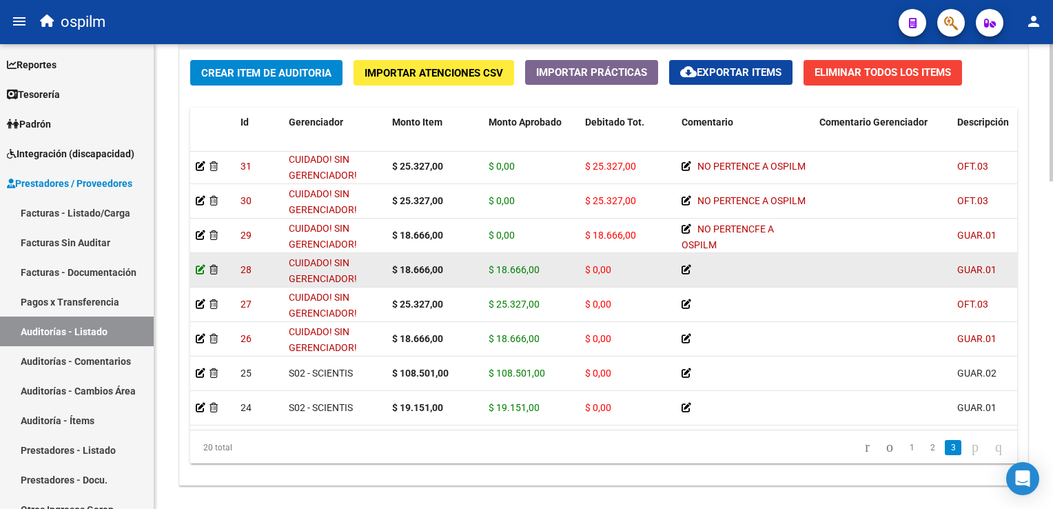
click at [201, 265] on icon at bounding box center [201, 270] width 10 height 10
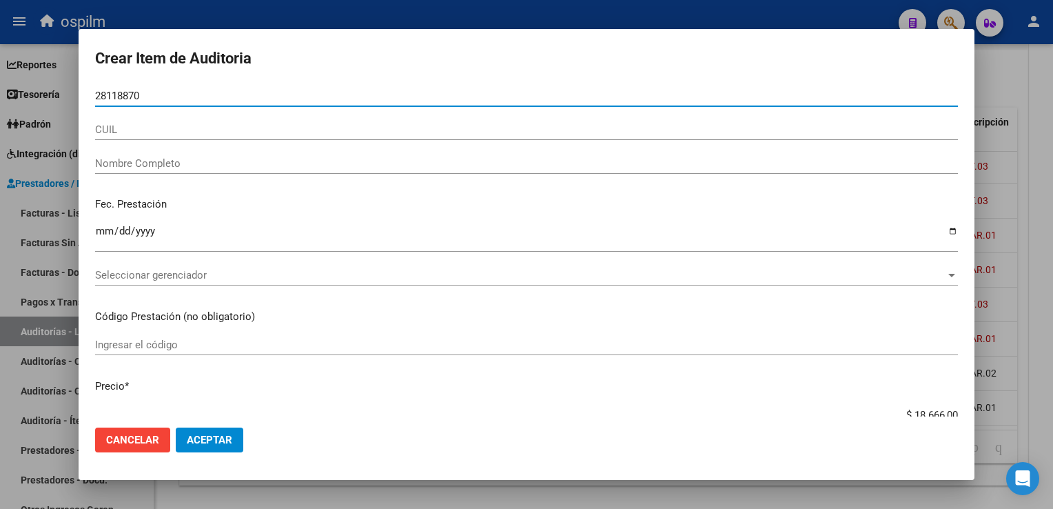
drag, startPoint x: 143, startPoint y: 90, endPoint x: 74, endPoint y: 85, distance: 68.4
click at [74, 85] on div "Crear Item de Auditoria 28118870 Nro Documento CUIL Nombre Completo Fec. Presta…" at bounding box center [526, 254] width 1053 height 509
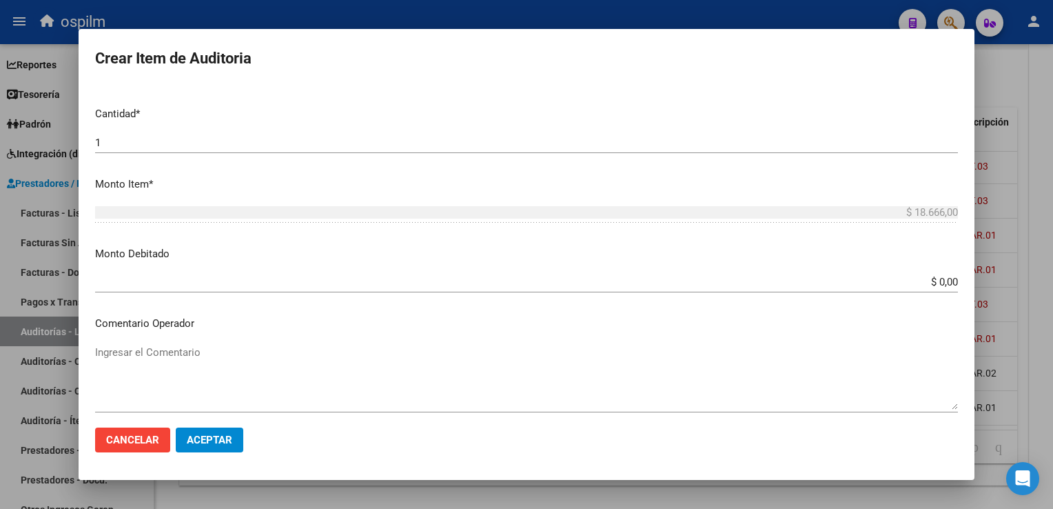
scroll to position [345, 0]
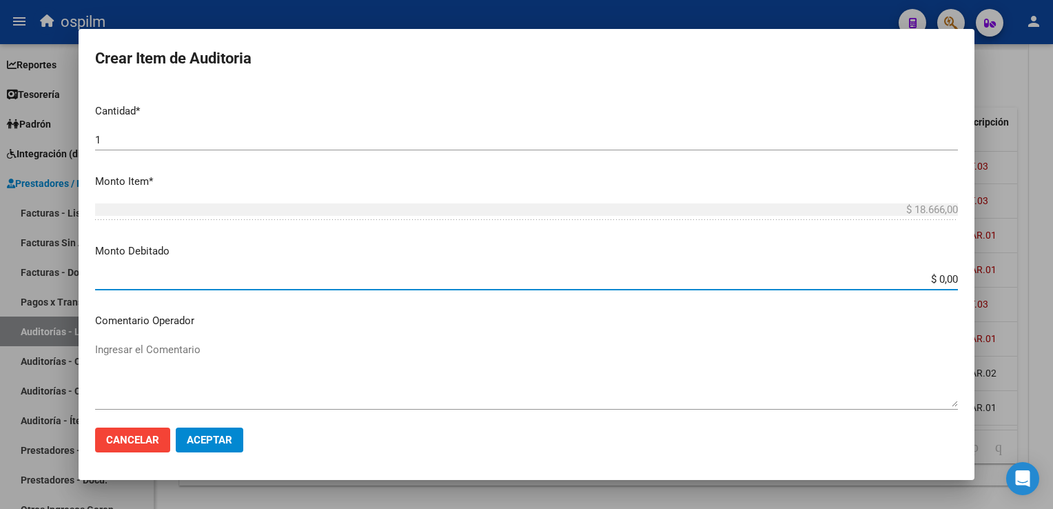
drag, startPoint x: 926, startPoint y: 274, endPoint x: 1002, endPoint y: 289, distance: 77.2
click at [1002, 289] on div "Crear Item de Auditoria 28118870 Nro Documento CUIL Nombre Completo Fec. Presta…" at bounding box center [526, 254] width 1053 height 509
type input "$ 18.666,00"
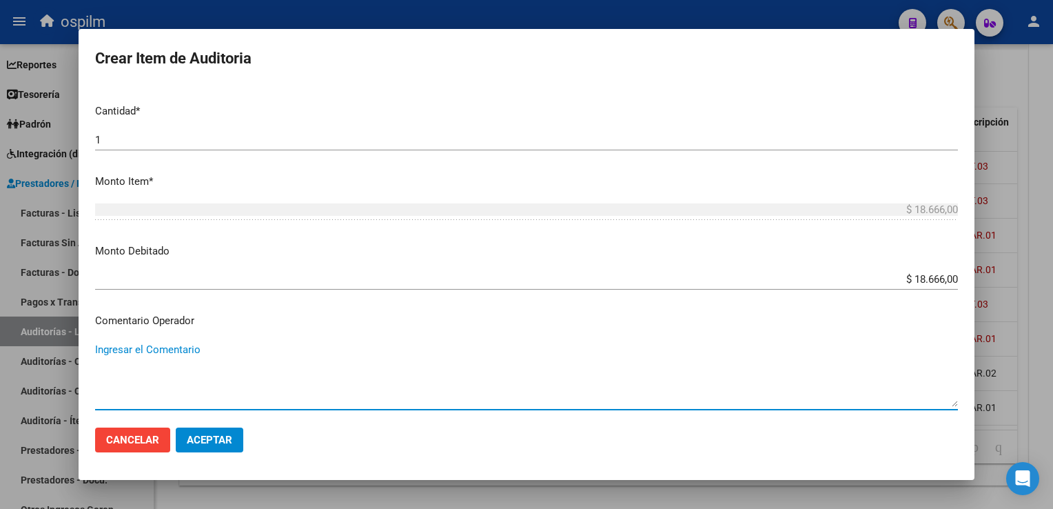
click at [276, 357] on textarea "Ingresar el Comentario" at bounding box center [526, 374] width 863 height 65
type textarea "NO PERTENCE A OSPILM"
click at [208, 440] on span "Aceptar" at bounding box center [209, 439] width 45 height 12
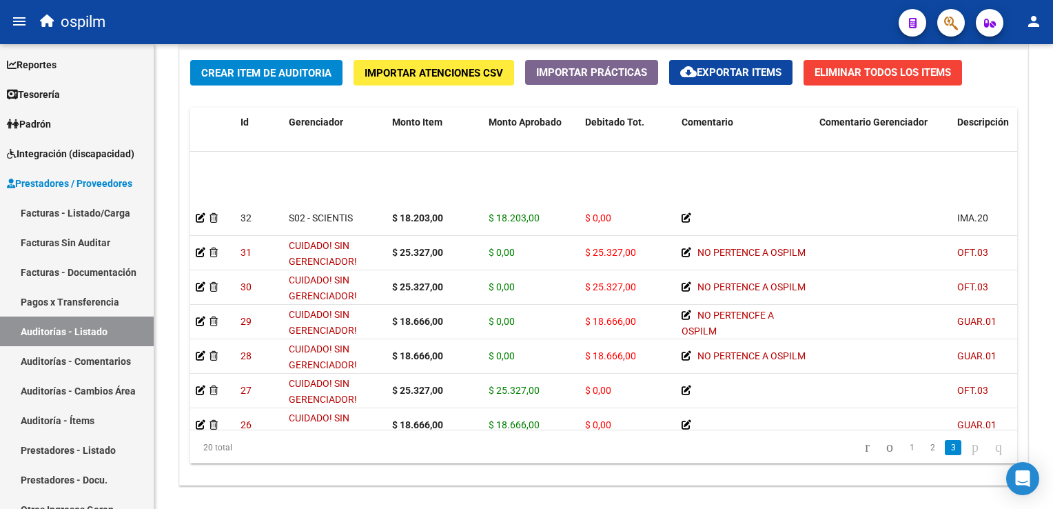
scroll to position [413, 0]
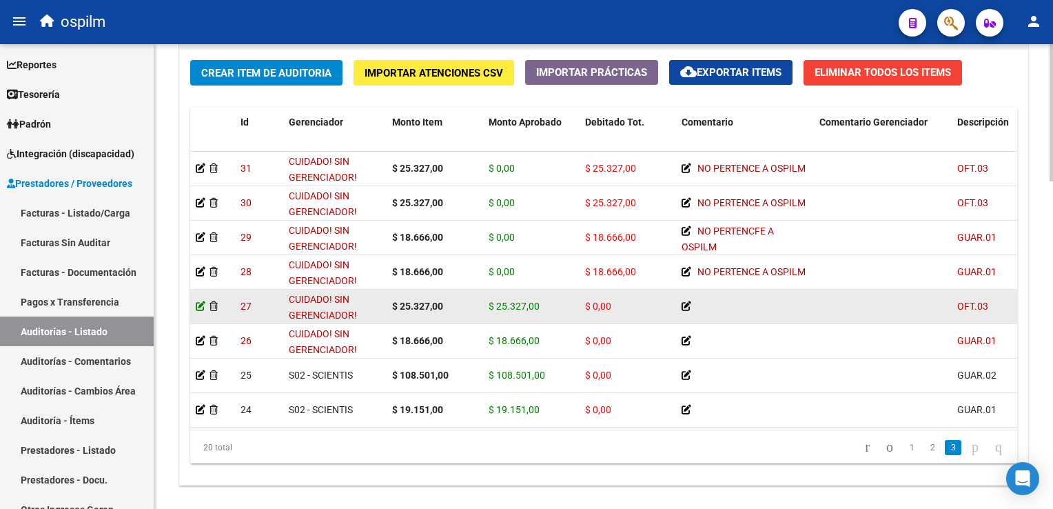
click at [198, 303] on icon at bounding box center [201, 306] width 10 height 10
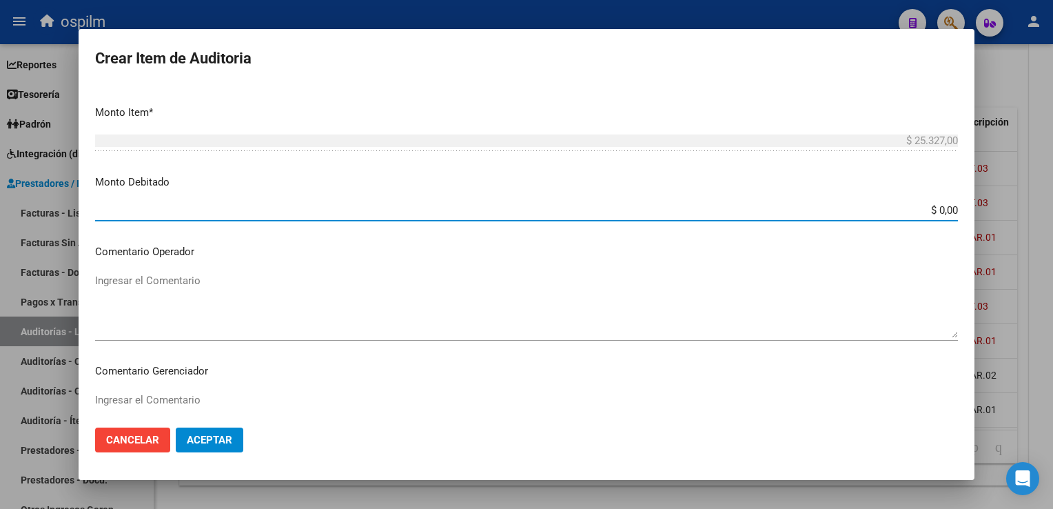
drag, startPoint x: 928, startPoint y: 206, endPoint x: 999, endPoint y: 219, distance: 72.2
click at [999, 219] on div "Crear Item de Auditoria 28118870 Nro Documento CUIL Nombre Completo Fec. Presta…" at bounding box center [526, 254] width 1053 height 509
type input "$ 25.327,00"
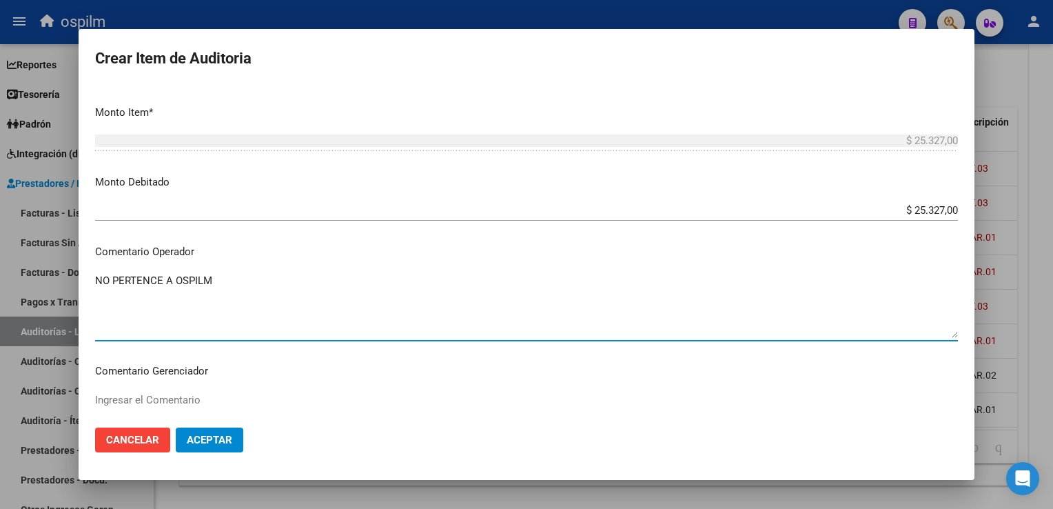
type textarea "NO PERTENCE A OSPILM"
click at [212, 443] on span "Aceptar" at bounding box center [209, 439] width 45 height 12
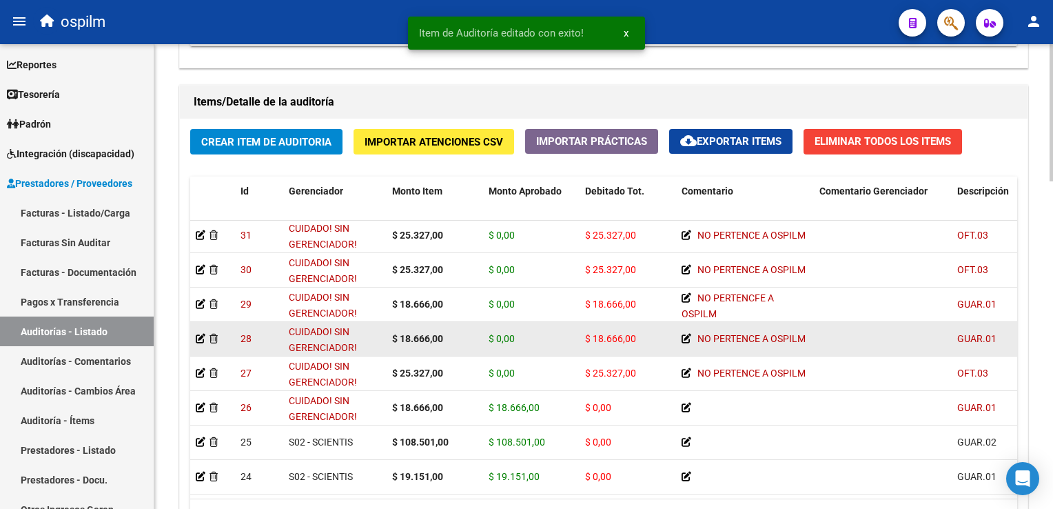
scroll to position [426, 0]
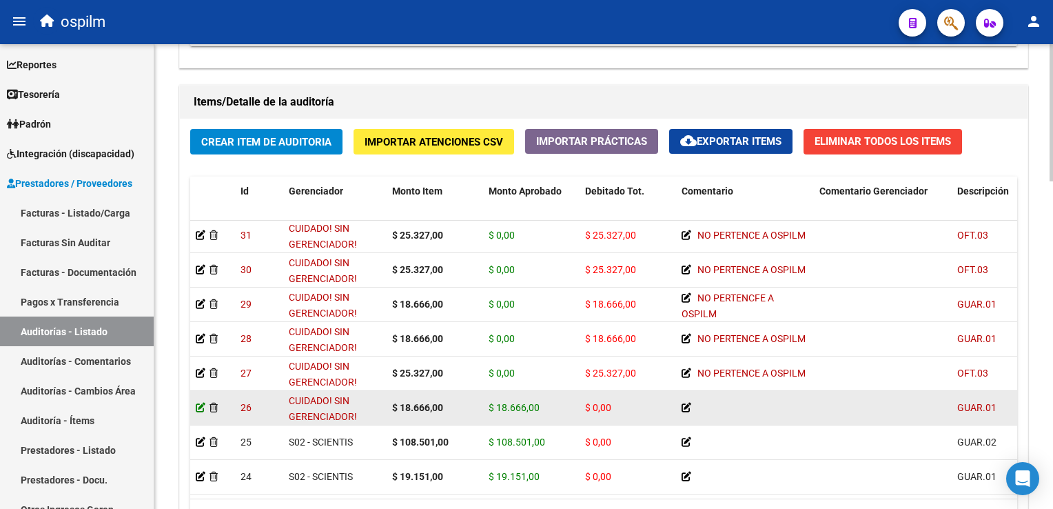
click at [197, 402] on icon at bounding box center [201, 407] width 10 height 10
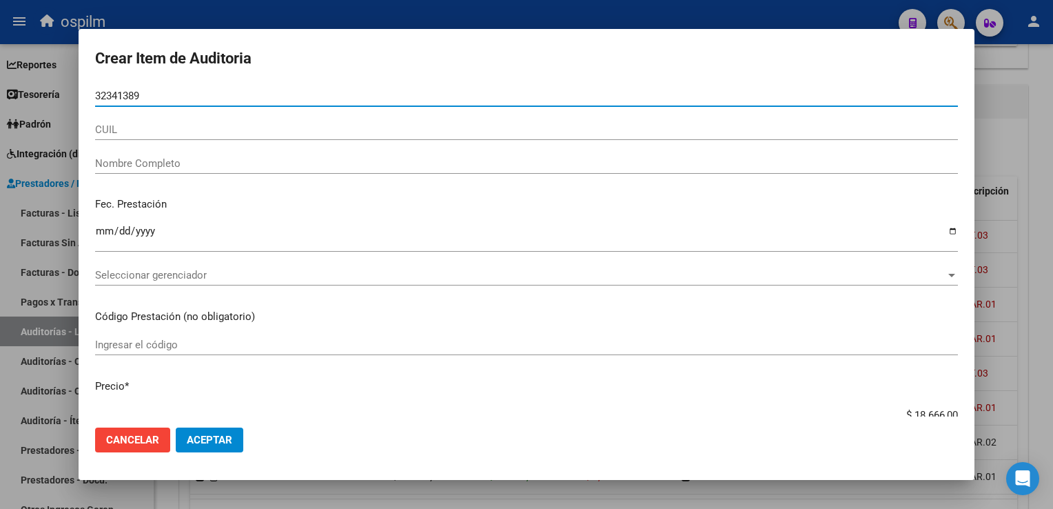
drag, startPoint x: 155, startPoint y: 99, endPoint x: 74, endPoint y: 85, distance: 81.8
click at [74, 85] on div "Crear Item de Auditoria 32341389 Nro Documento CUIL Nombre Completo Fec. Presta…" at bounding box center [526, 254] width 1053 height 509
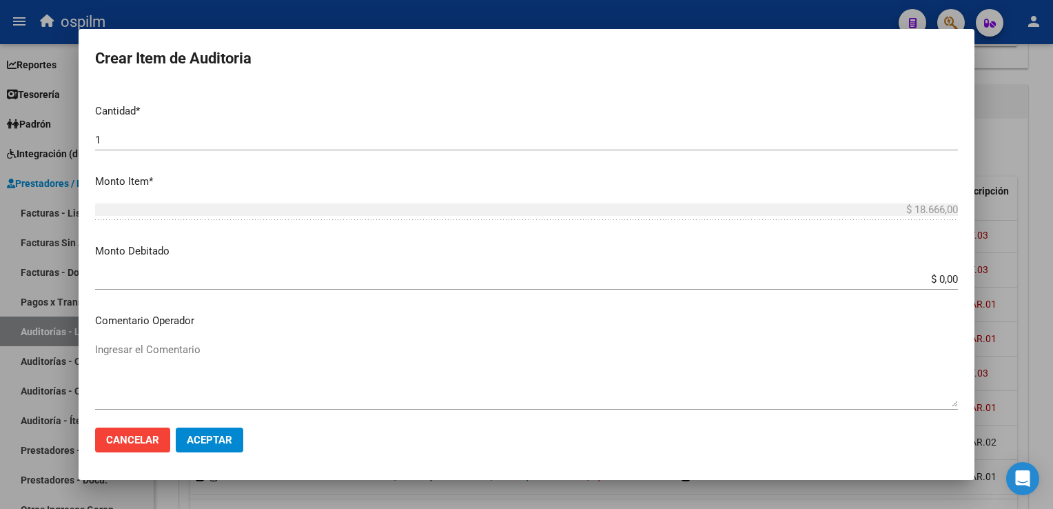
scroll to position [276, 0]
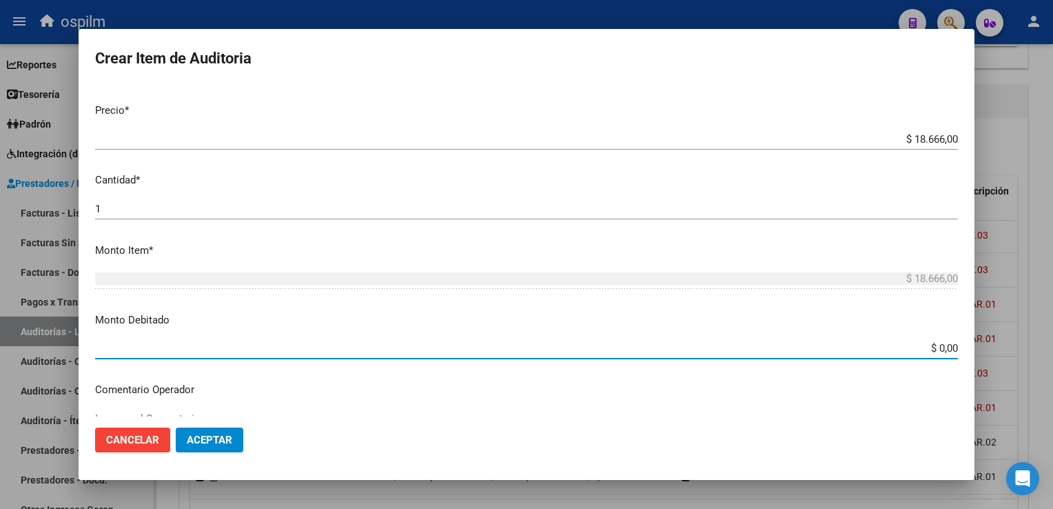
drag, startPoint x: 928, startPoint y: 346, endPoint x: 1024, endPoint y: 360, distance: 96.8
click at [1024, 360] on div "Crear Item de Auditoria 32341389 Nro Documento CUIL Nombre Completo Fec. Presta…" at bounding box center [526, 254] width 1053 height 509
type input "$ 18.666,00"
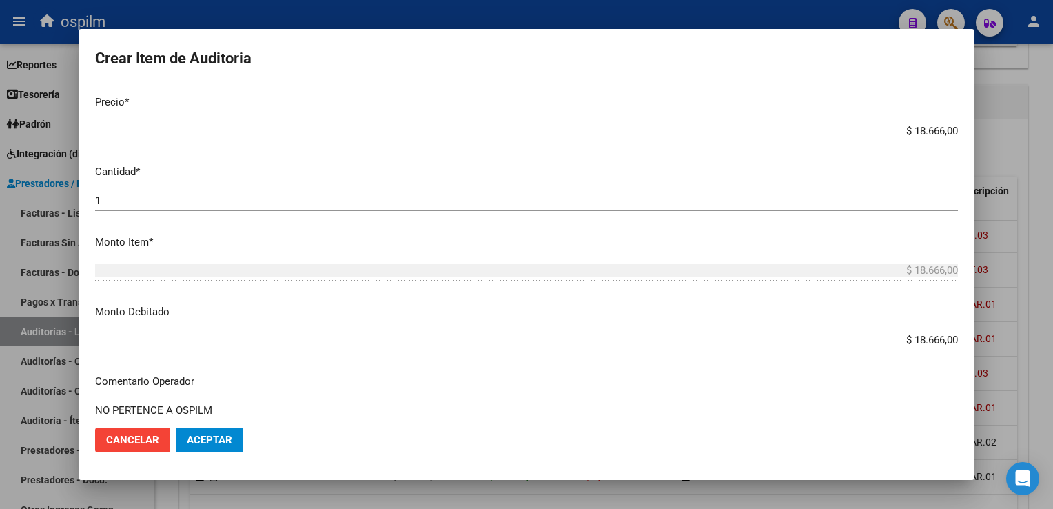
type textarea "NO PERTENCE A OSPILM"
click at [210, 441] on span "Aceptar" at bounding box center [209, 439] width 45 height 12
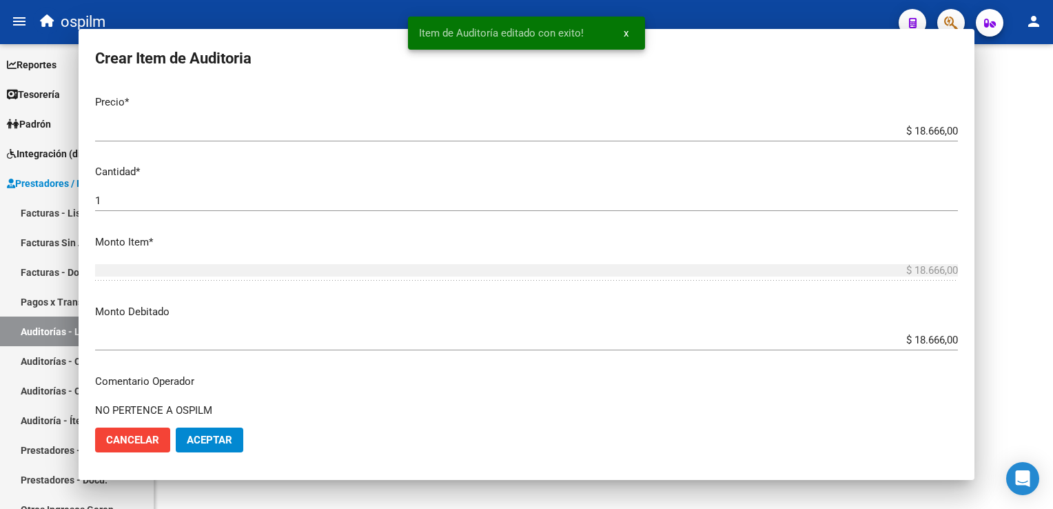
scroll to position [0, 0]
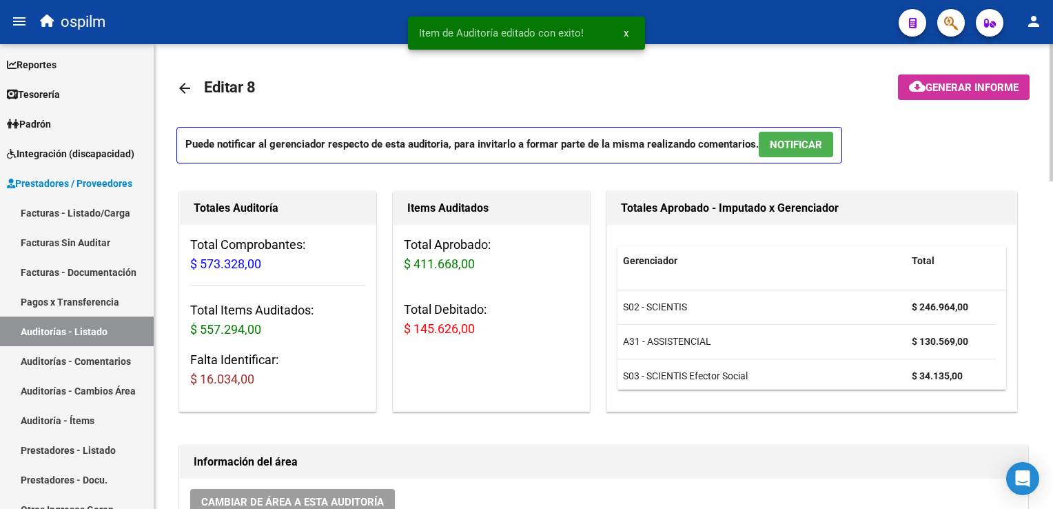
click at [229, 376] on span "$ 16.034,00" at bounding box center [222, 378] width 64 height 14
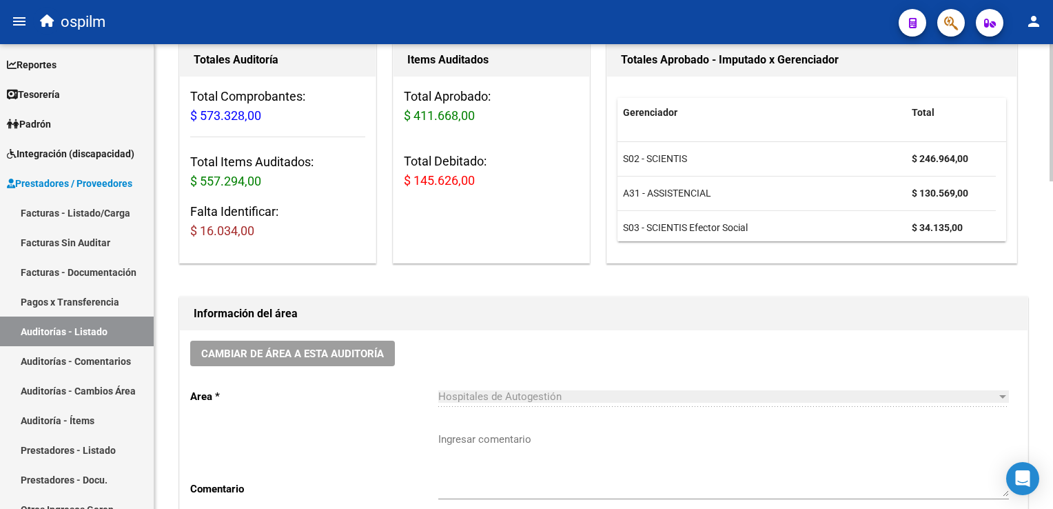
scroll to position [142, 0]
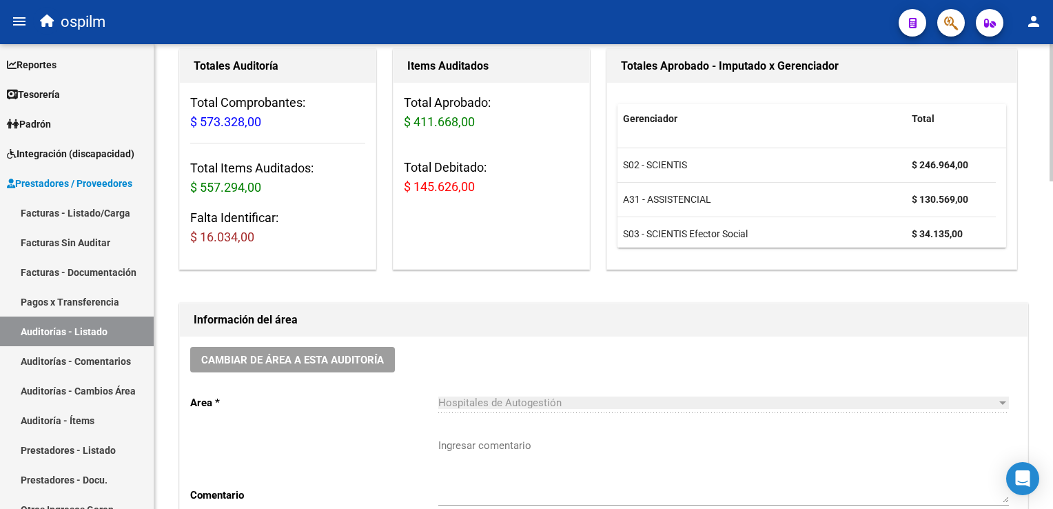
click at [228, 224] on h3 "Falta Identificar: $ 16.034,00" at bounding box center [277, 227] width 175 height 39
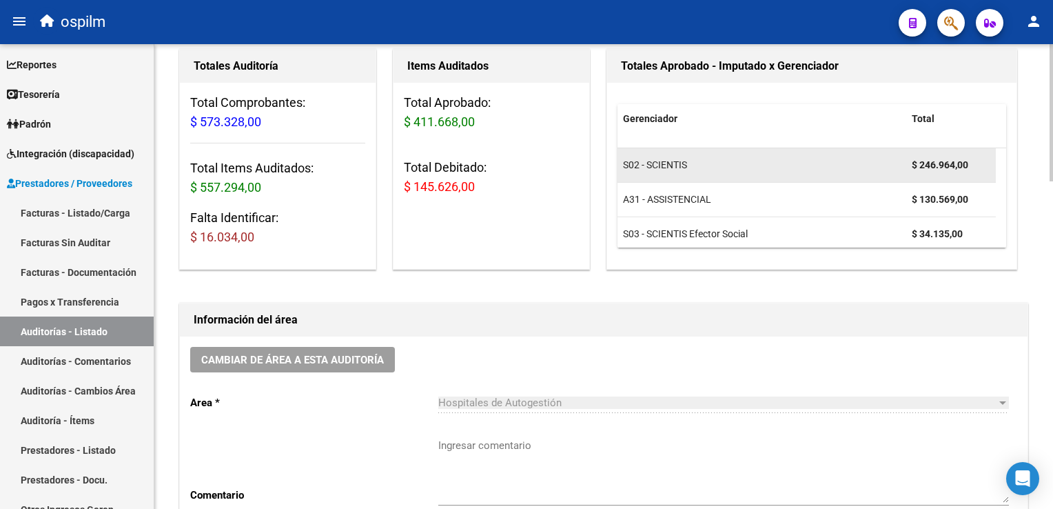
scroll to position [42, 0]
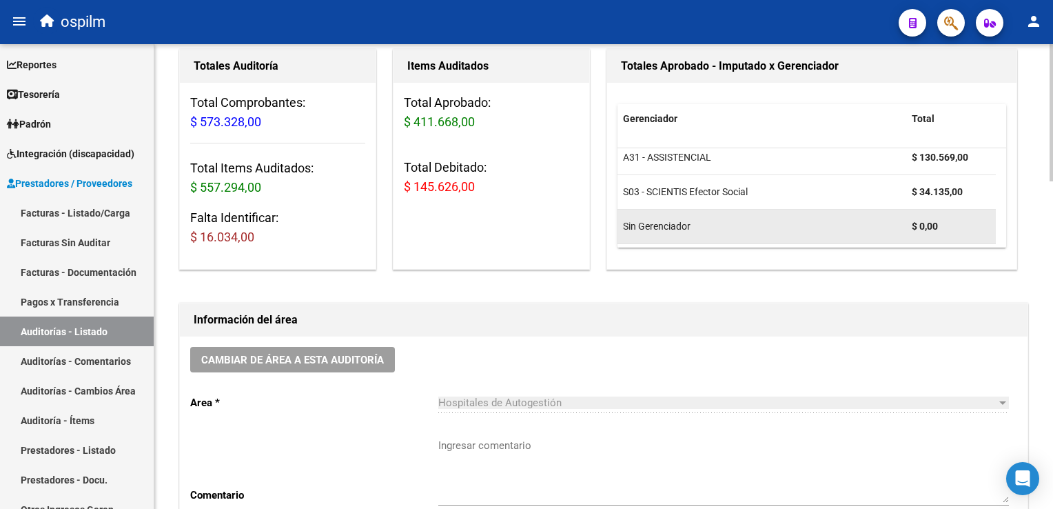
click at [688, 229] on span "Sin Gerenciador" at bounding box center [657, 226] width 68 height 11
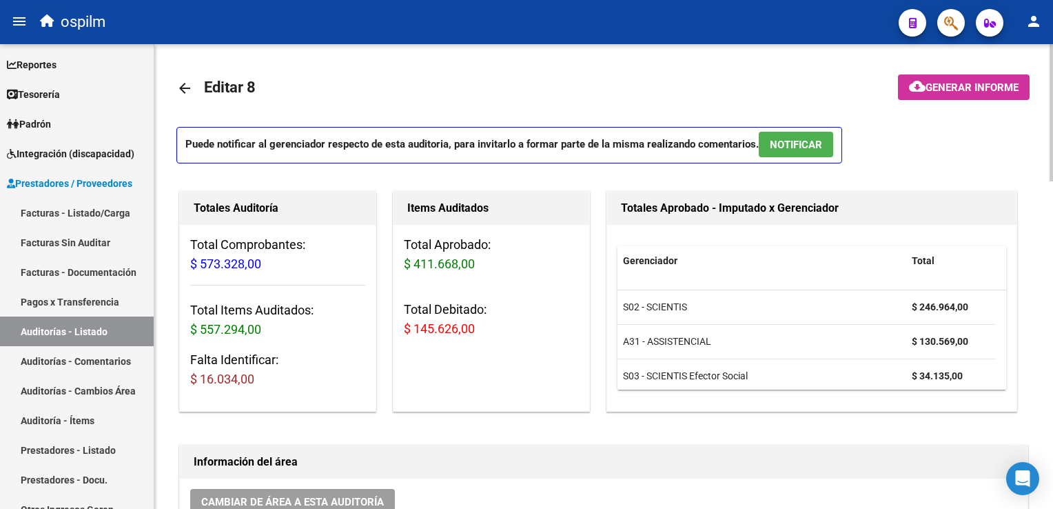
scroll to position [69, 0]
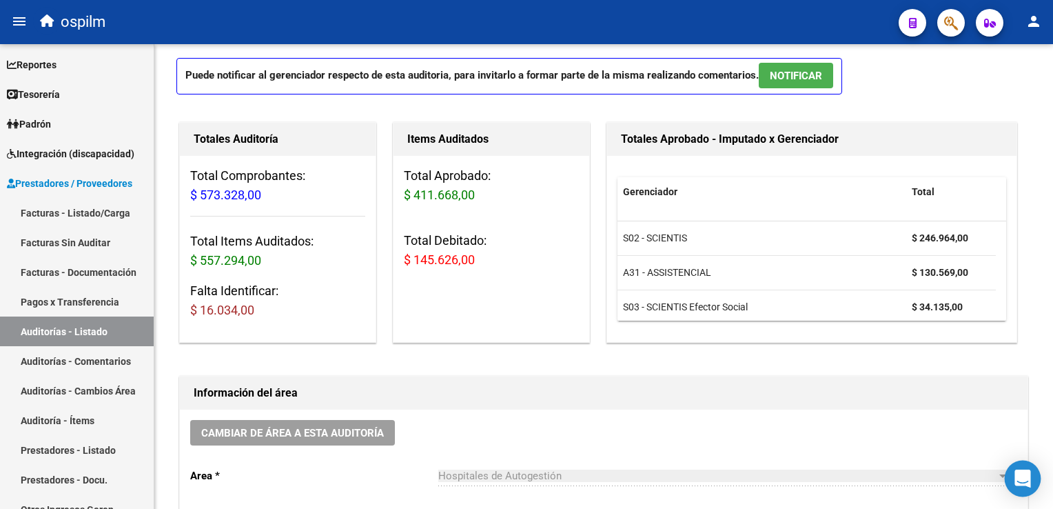
click at [1020, 480] on icon "Open Intercom Messenger" at bounding box center [1022, 478] width 16 height 18
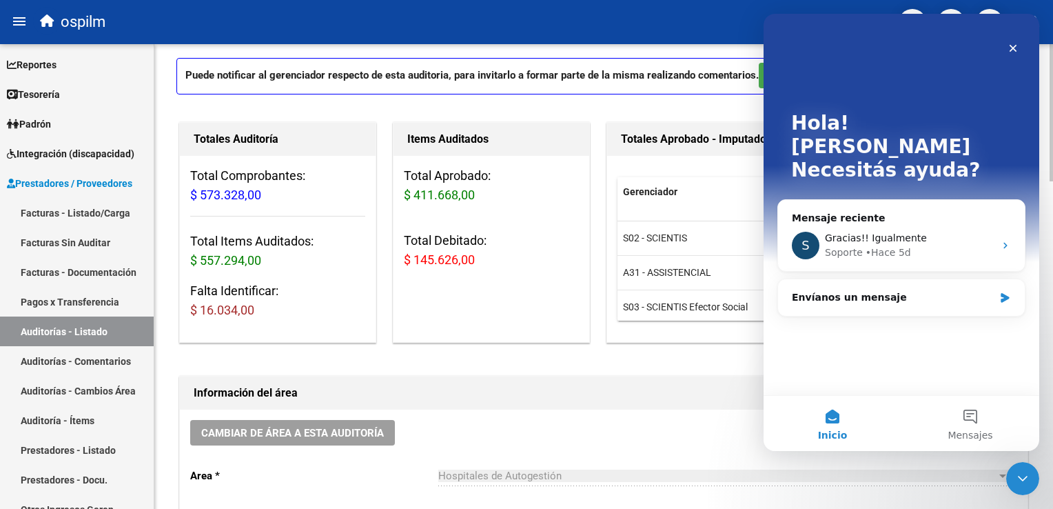
scroll to position [0, 0]
click at [864, 290] on div "Envíanos un mensaje" at bounding box center [893, 297] width 202 height 14
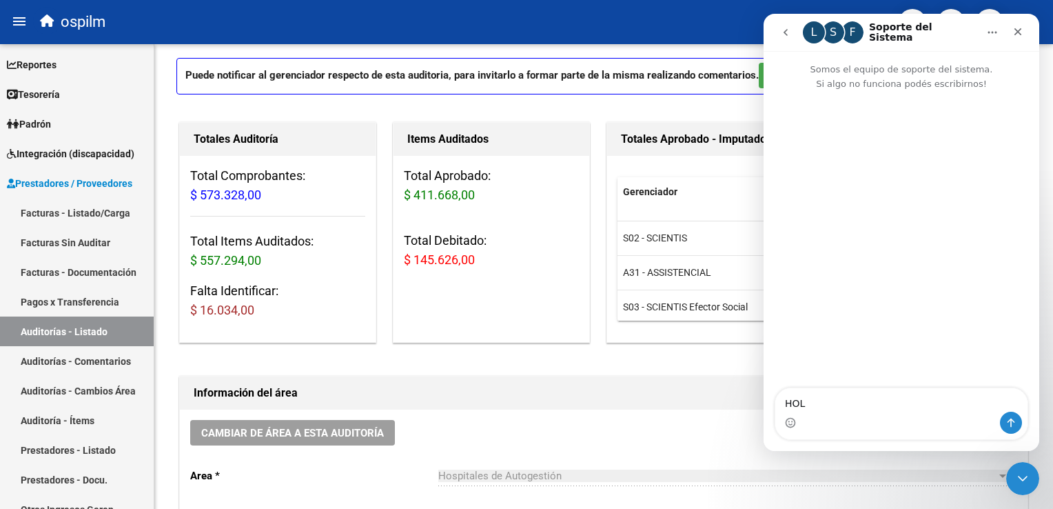
type textarea "HOLA"
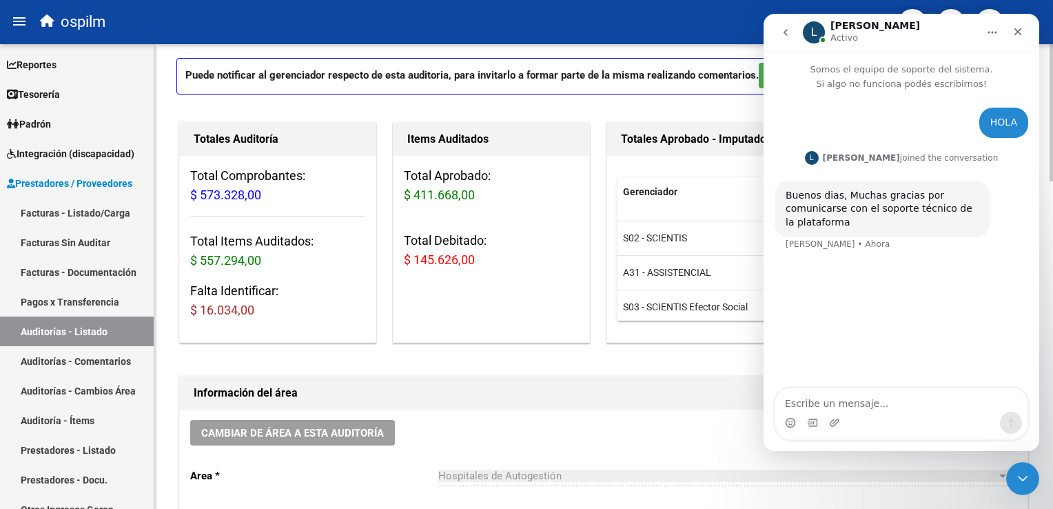
click at [271, 321] on div "Total Comprobantes: $ 573.328,00 Total Items Auditados: $ 557.294,00 Falta Iden…" at bounding box center [278, 248] width 196 height 185
click at [1017, 38] on div "Cerrar" at bounding box center [1017, 31] width 25 height 25
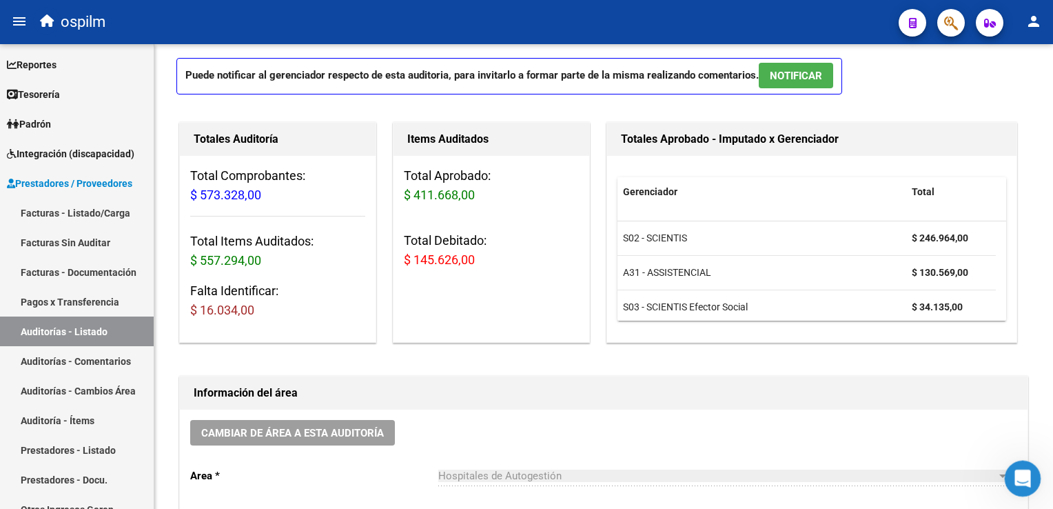
click at [1025, 484] on icon "Abrir Intercom Messenger" at bounding box center [1021, 476] width 23 height 23
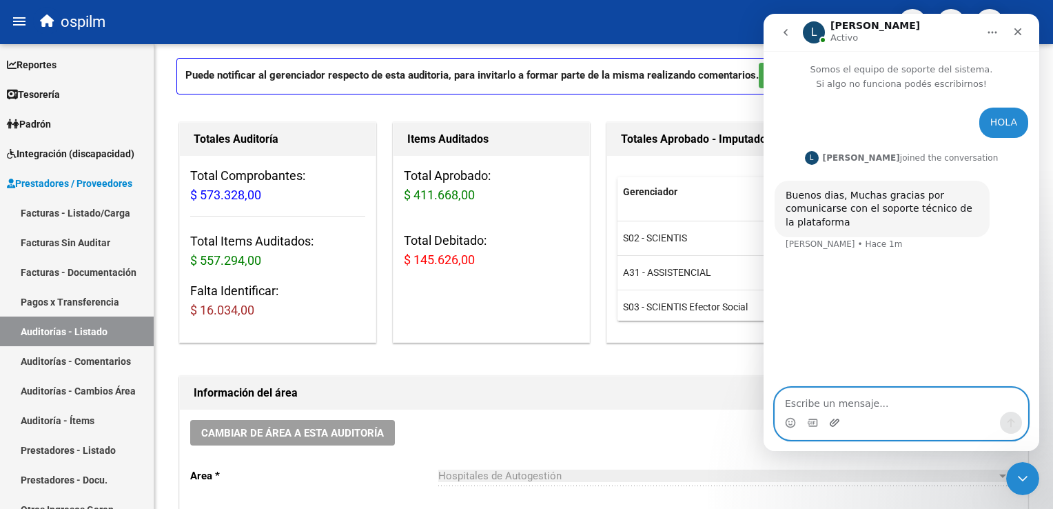
click at [833, 426] on icon "Adjuntar un archivo" at bounding box center [835, 422] width 10 height 8
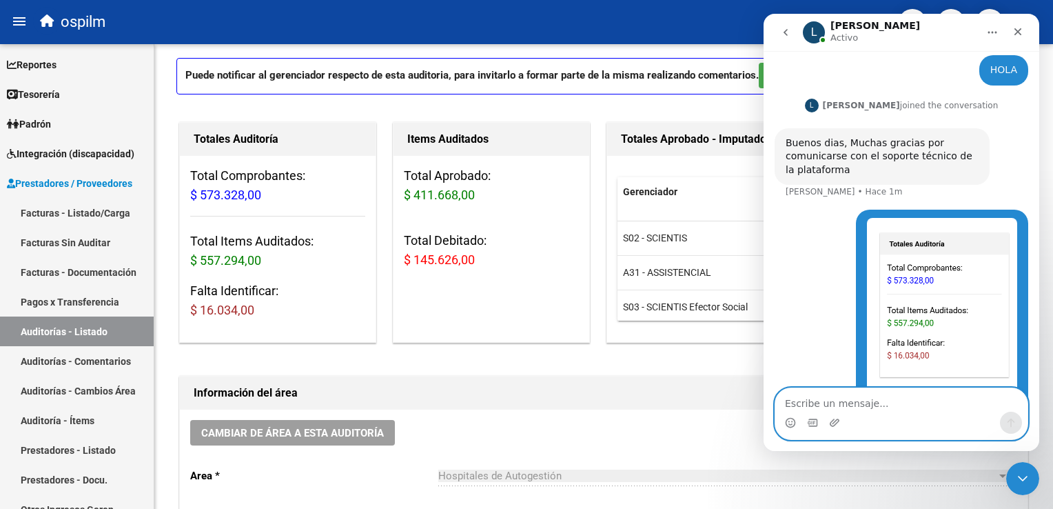
scroll to position [90, 0]
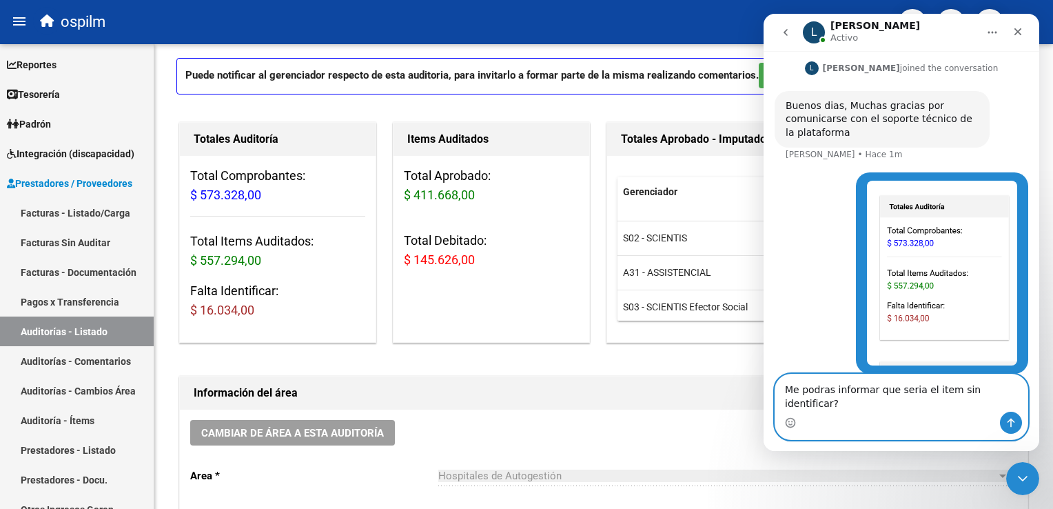
type textarea "Me podras informar que seria el item sin identificar??"
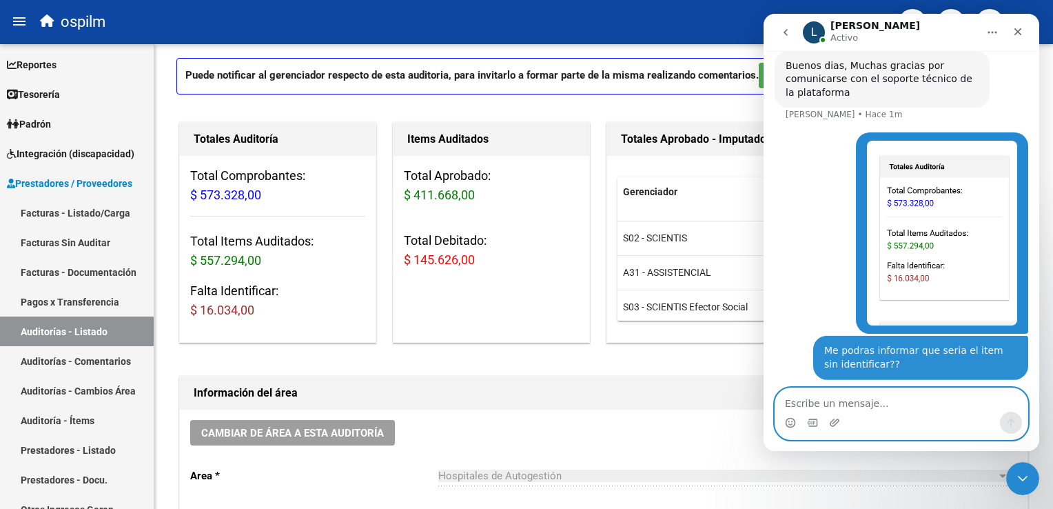
scroll to position [135, 0]
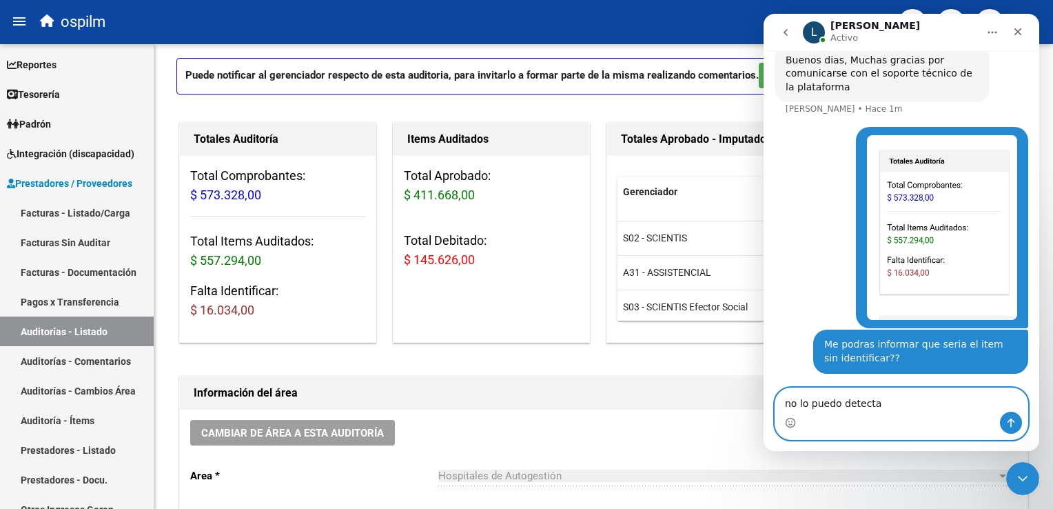
type textarea "no lo puedo detectar"
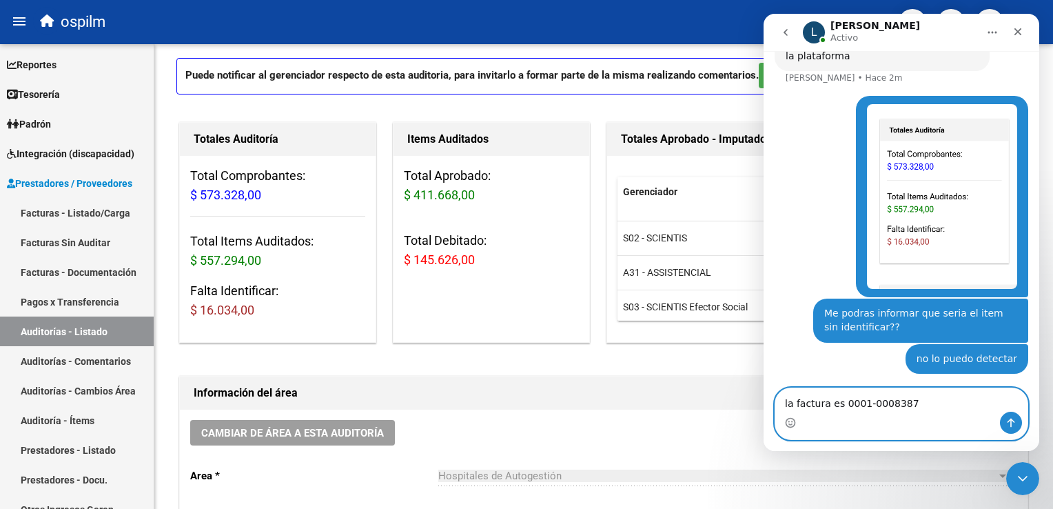
type textarea "la factura es 0001-00083879"
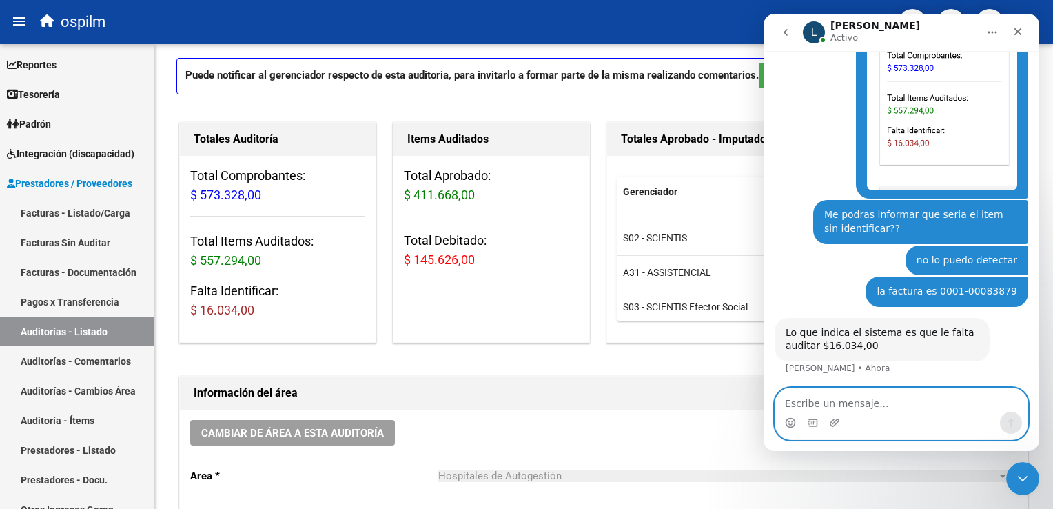
scroll to position [252, 0]
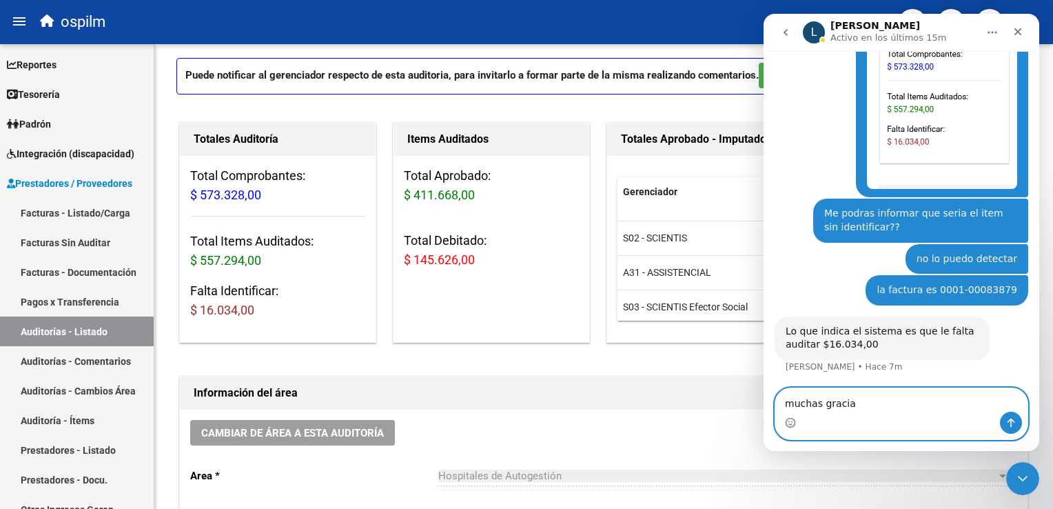
type textarea "muchas gracias"
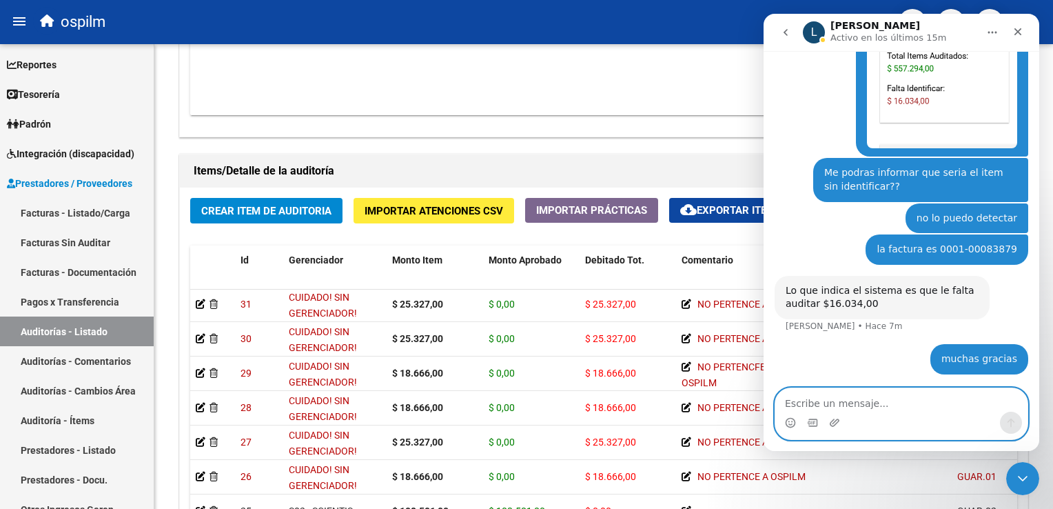
scroll to position [426, 0]
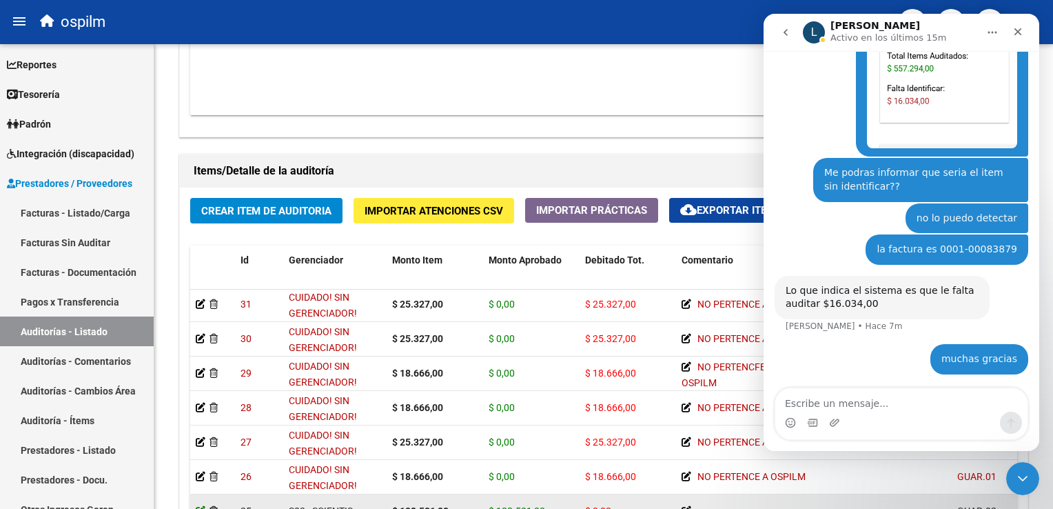
click at [199, 506] on icon at bounding box center [201, 511] width 10 height 10
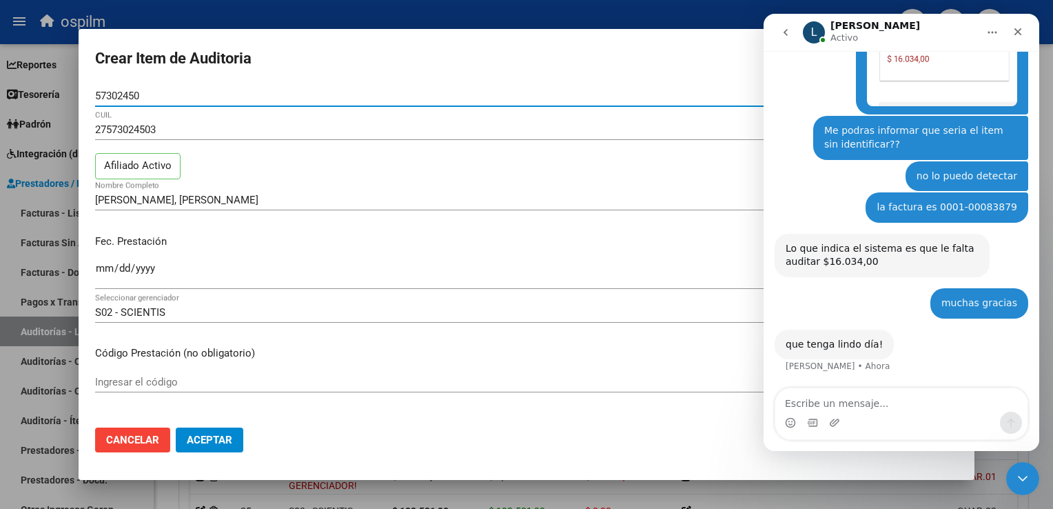
scroll to position [334, 0]
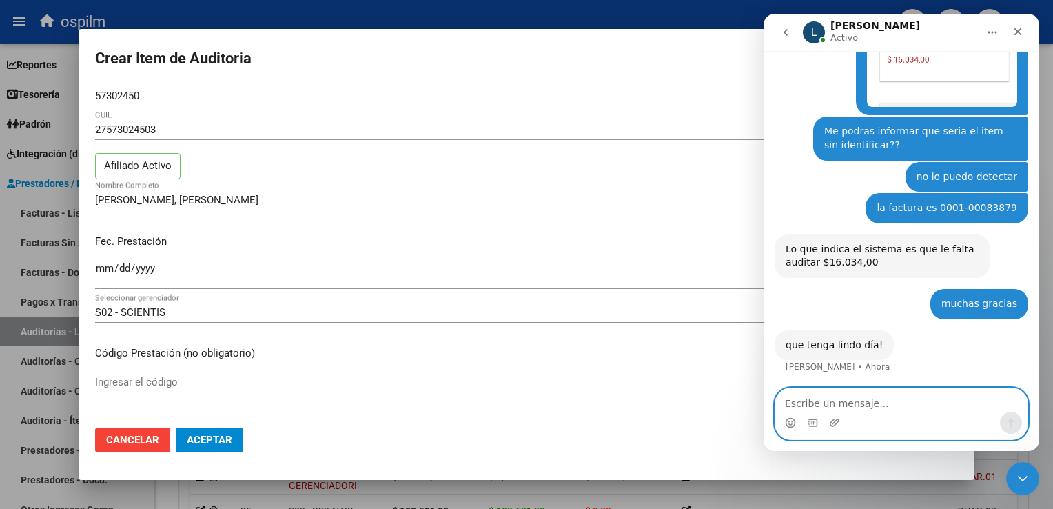
click at [817, 405] on textarea "Escribe un mensaje..." at bounding box center [901, 399] width 252 height 23
type textarea "Igualmente"
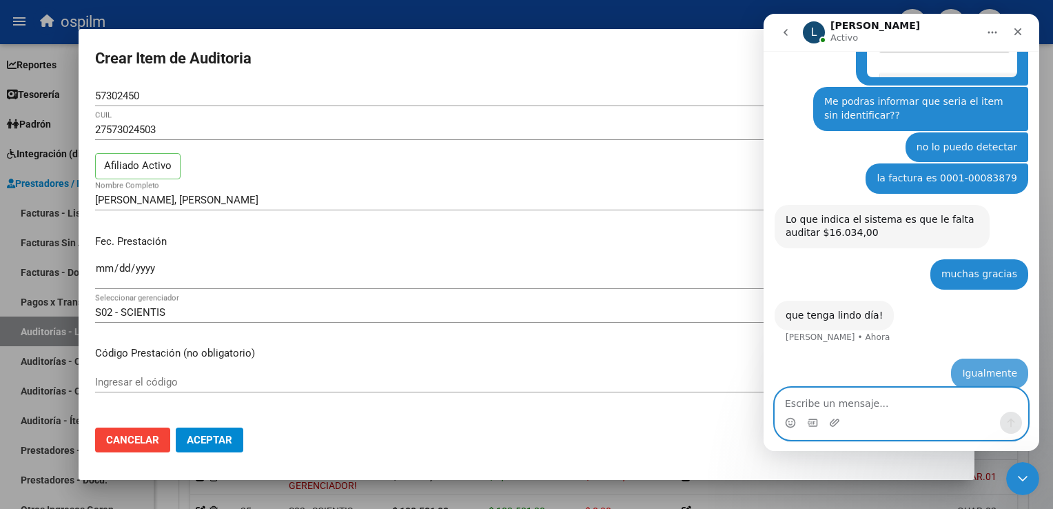
scroll to position [375, 0]
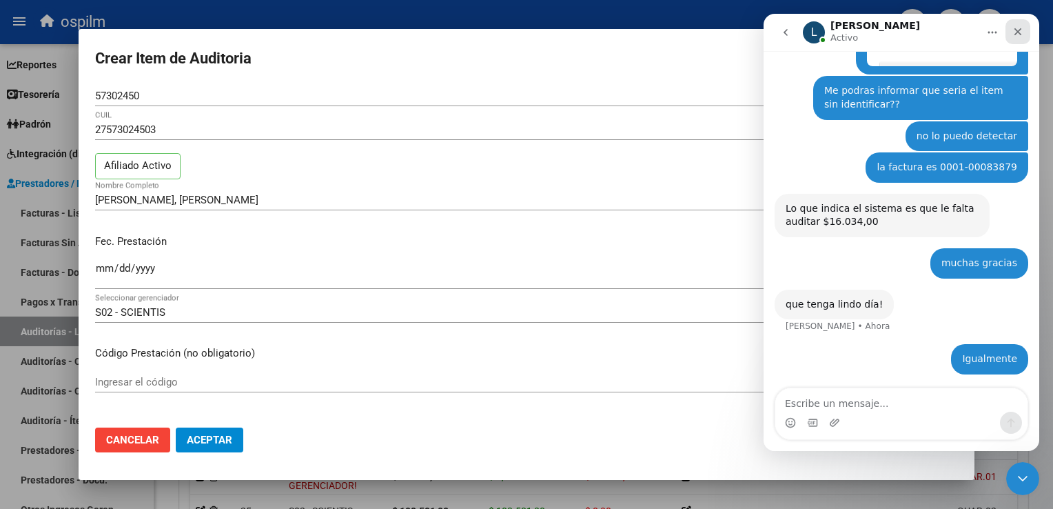
click at [1021, 29] on icon "Cerrar" at bounding box center [1017, 31] width 11 height 11
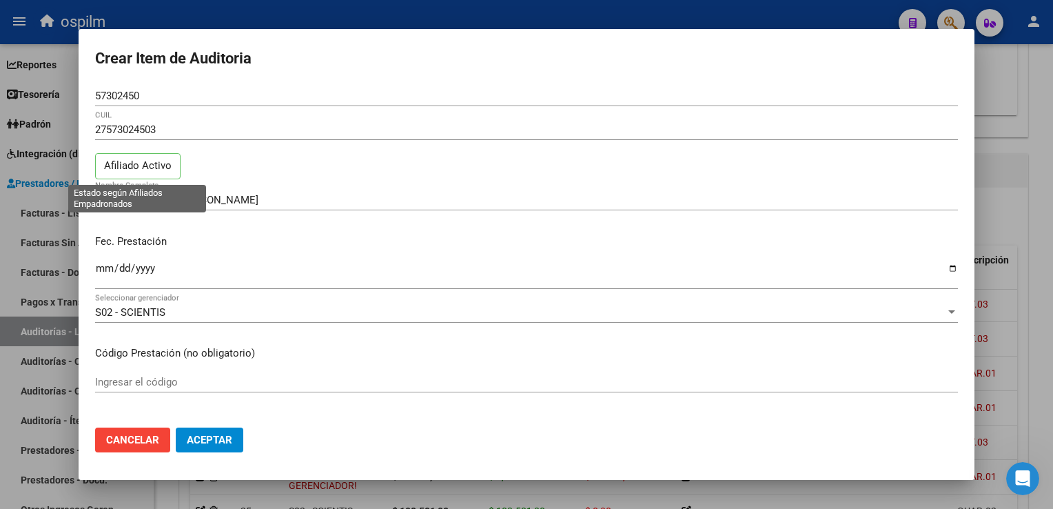
click at [132, 168] on p "Afiliado Activo" at bounding box center [137, 166] width 85 height 27
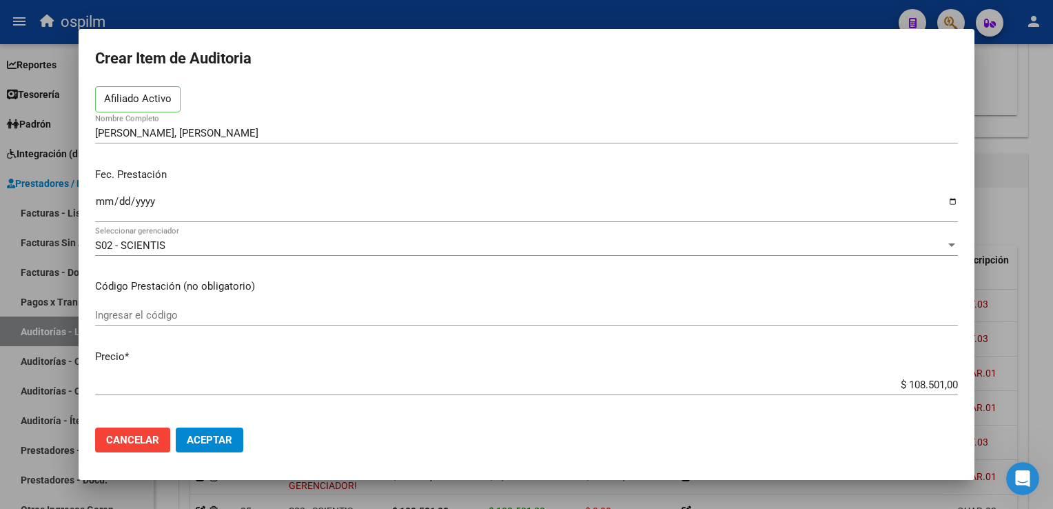
scroll to position [0, 0]
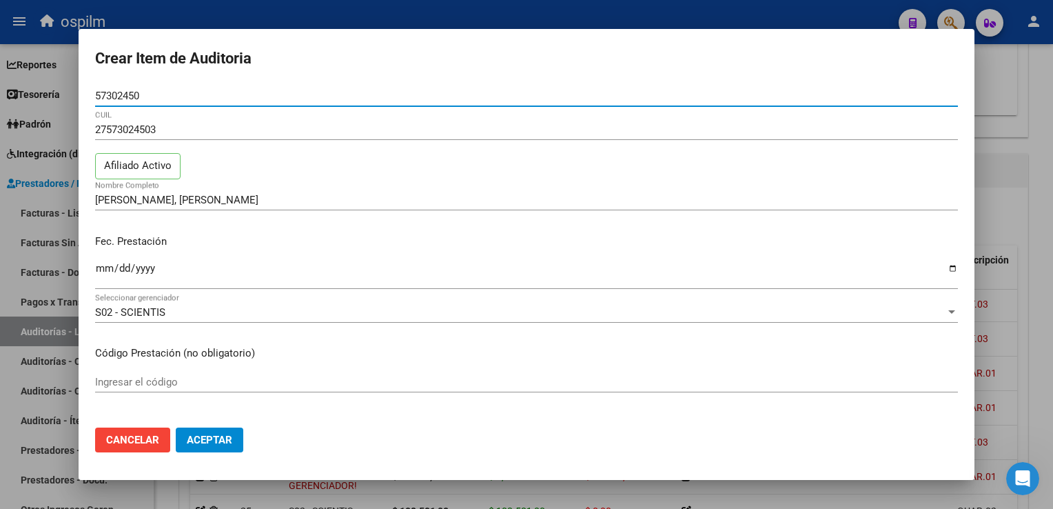
drag, startPoint x: 146, startPoint y: 94, endPoint x: 94, endPoint y: 99, distance: 52.6
click at [94, 99] on mat-dialog-content "57302450 Nro Documento 27573024503 CUIL Afiliado Activo [PERSON_NAME], [PERSON_…" at bounding box center [527, 250] width 896 height 331
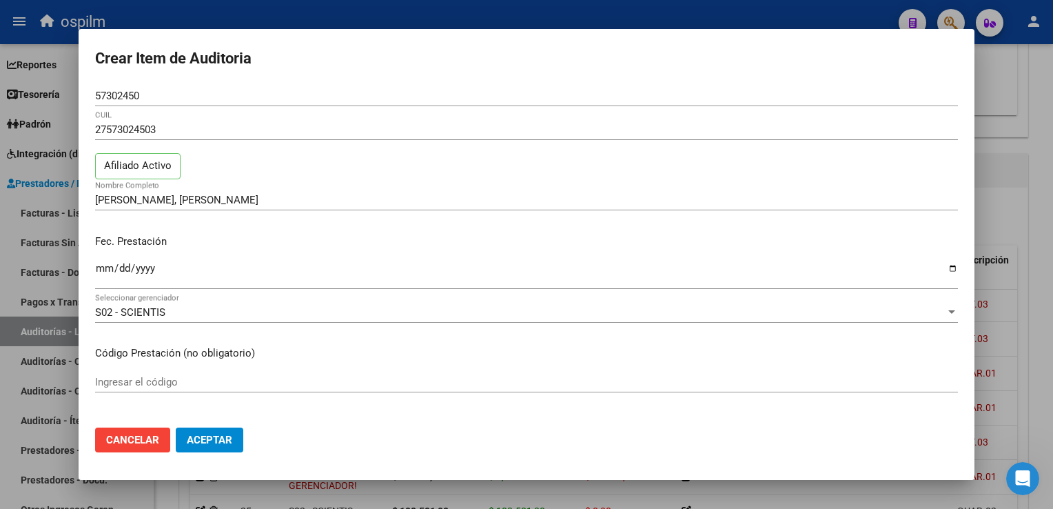
click at [1052, 127] on html "menu ospilm person Firma Express Reportes Egresos Devengados Comprobantes Recib…" at bounding box center [526, 254] width 1053 height 509
click at [127, 436] on span "Cancelar" at bounding box center [132, 439] width 53 height 12
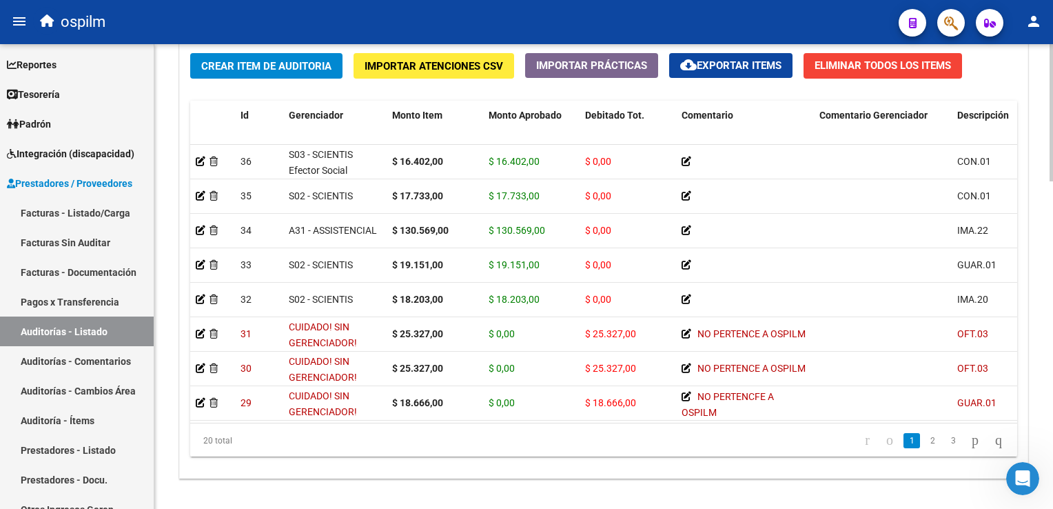
scroll to position [219, 0]
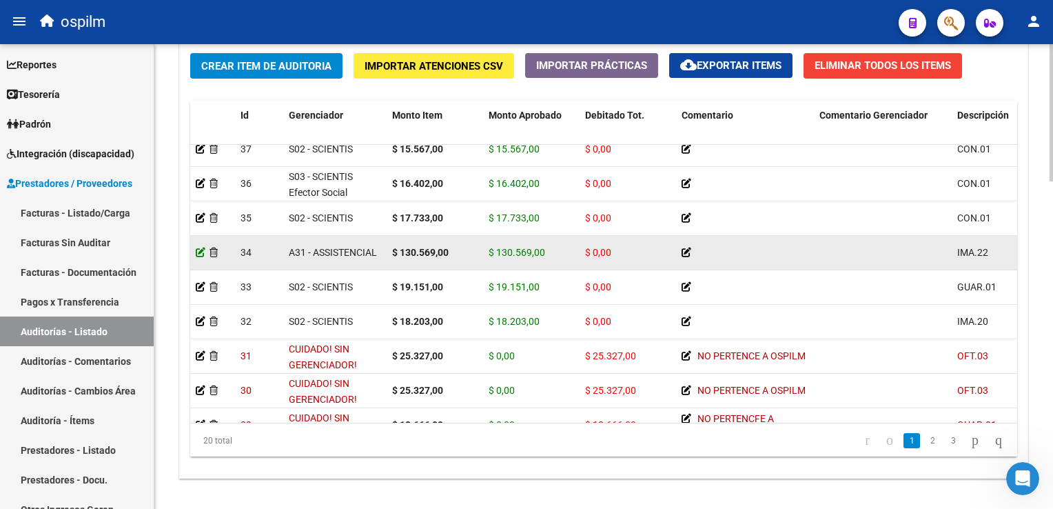
click at [201, 252] on icon at bounding box center [201, 252] width 10 height 10
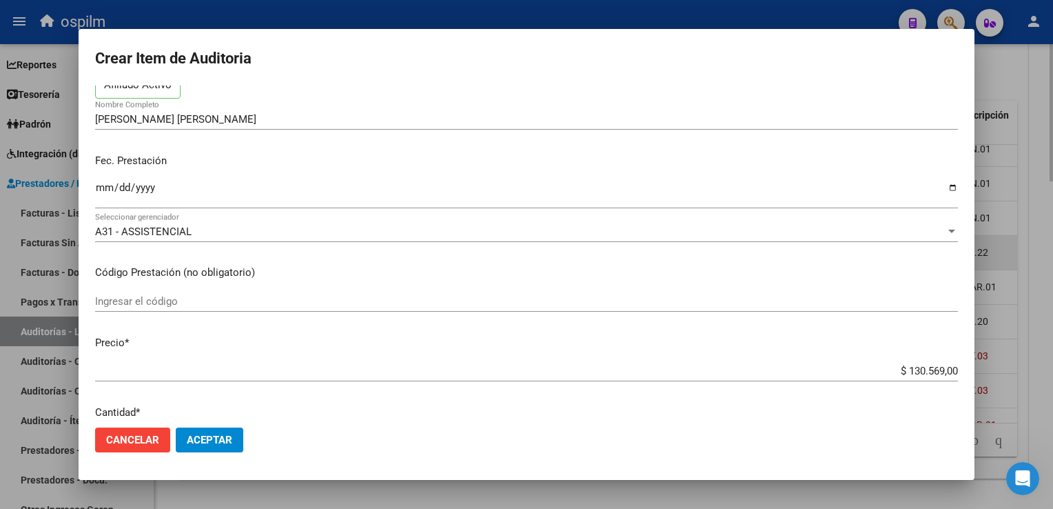
scroll to position [0, 0]
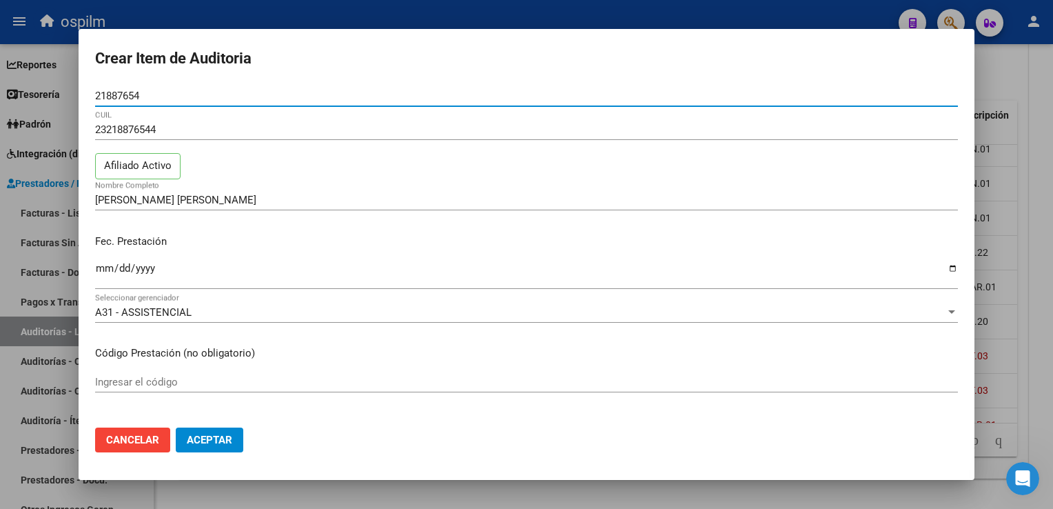
click at [138, 436] on span "Cancelar" at bounding box center [132, 439] width 53 height 12
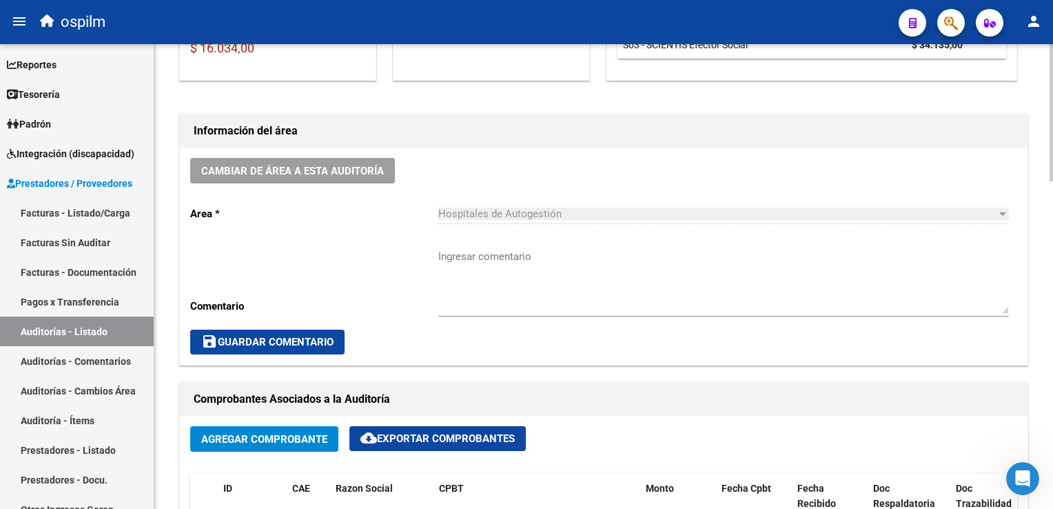
scroll to position [145, 0]
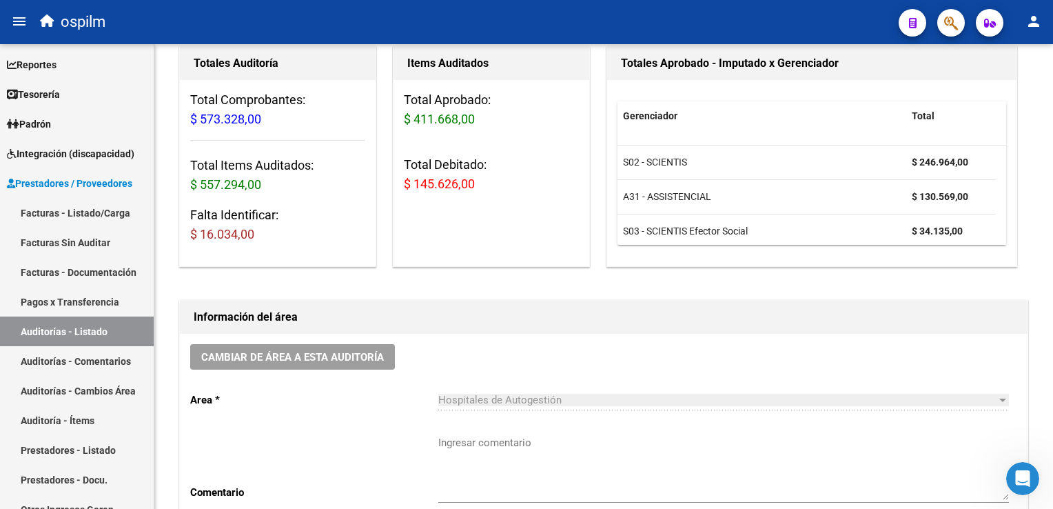
click at [832, 260] on div "Gerenciador Total S02 - SCIENTIS $ 246.964,00 A31 - ASSISTENCIAL $ 130.569,00 S…" at bounding box center [811, 173] width 409 height 186
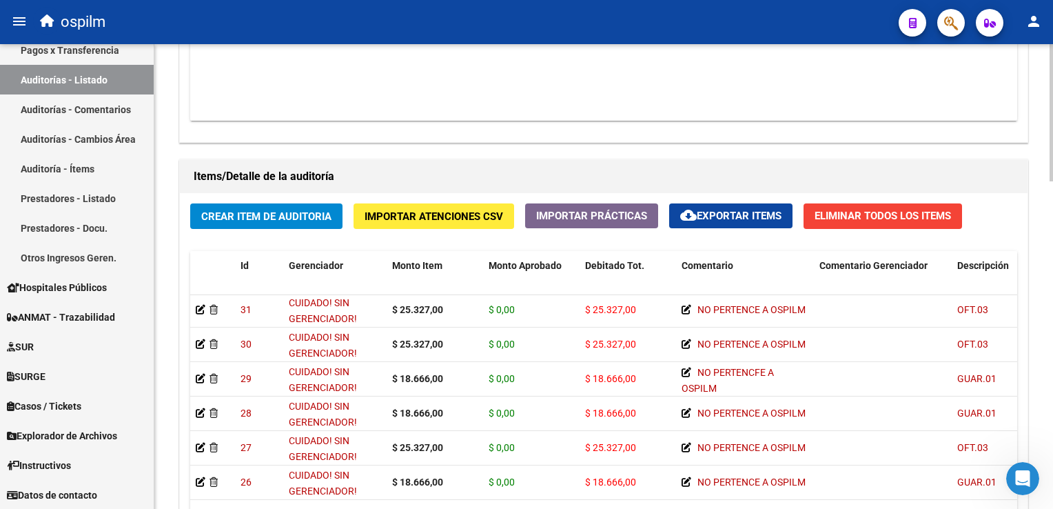
scroll to position [896, 0]
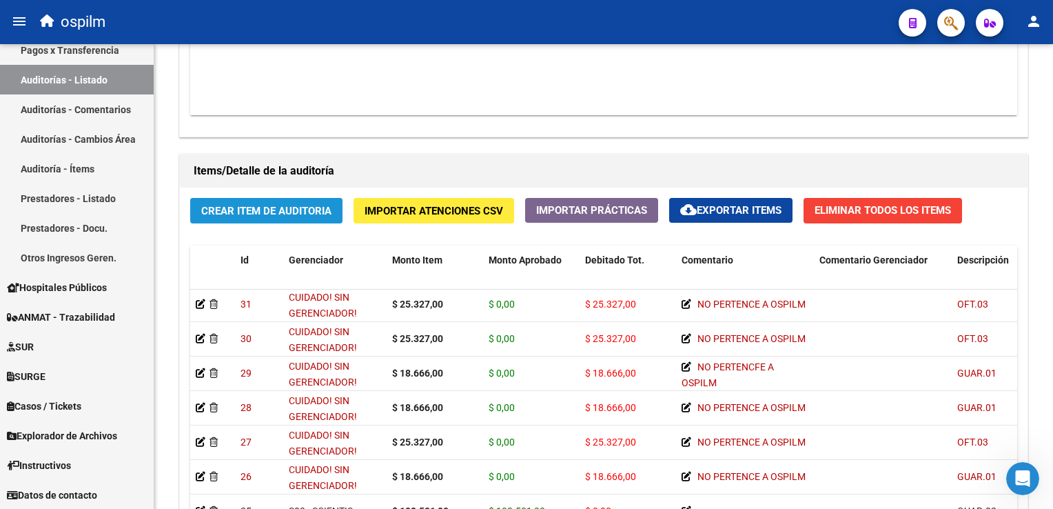
click at [284, 206] on span "Crear Item de Auditoria" at bounding box center [266, 211] width 130 height 12
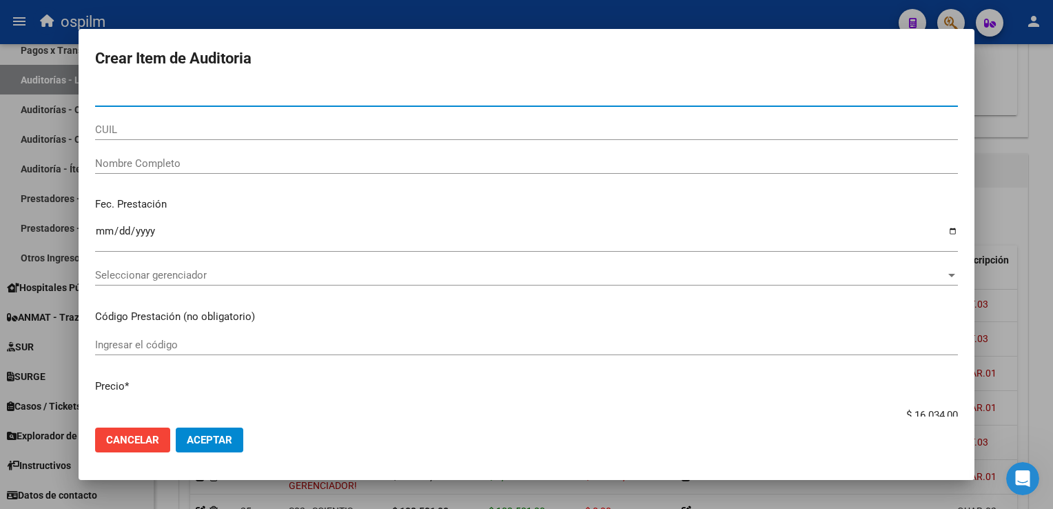
click at [159, 158] on input "Nombre Completo" at bounding box center [526, 163] width 863 height 12
click at [160, 96] on input "Nro Documento" at bounding box center [526, 96] width 863 height 12
paste input "26439700"
type input "26439700"
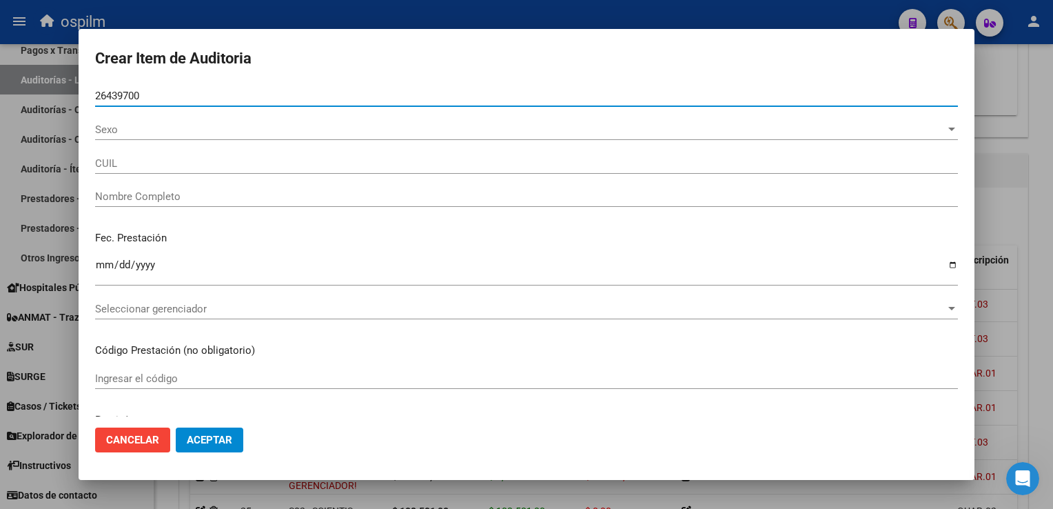
type input "27264397001"
type input "[PERSON_NAME] [PERSON_NAME]"
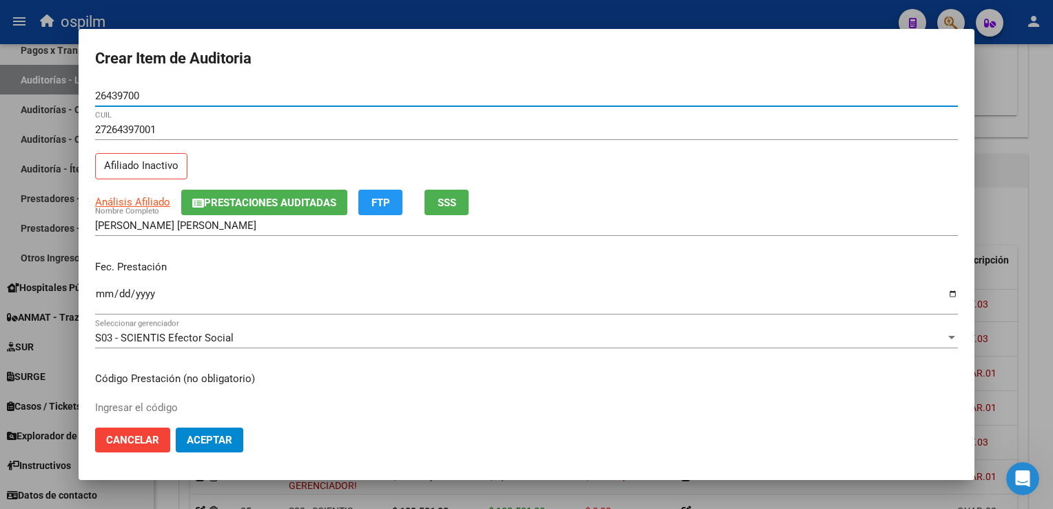
type input "26439700"
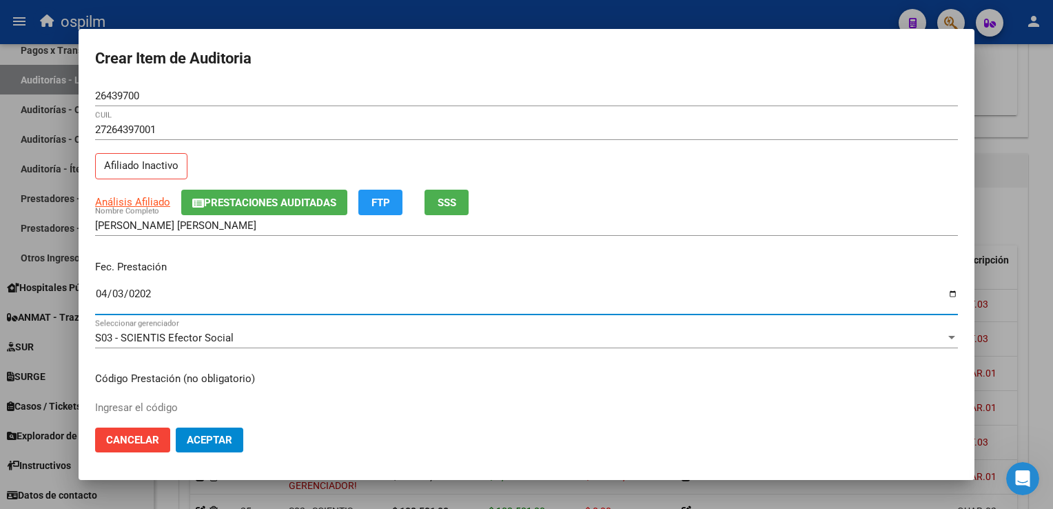
type input "[DATE]"
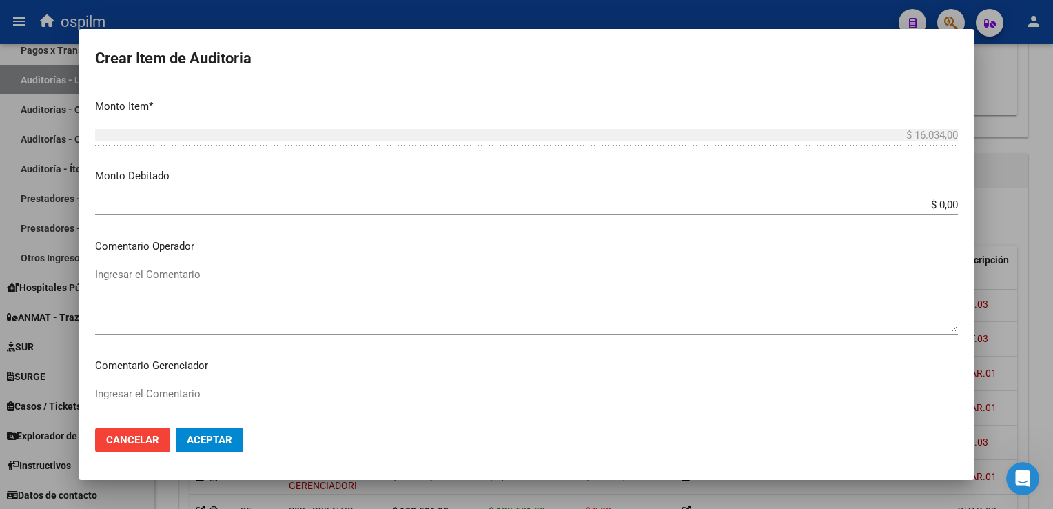
scroll to position [482, 0]
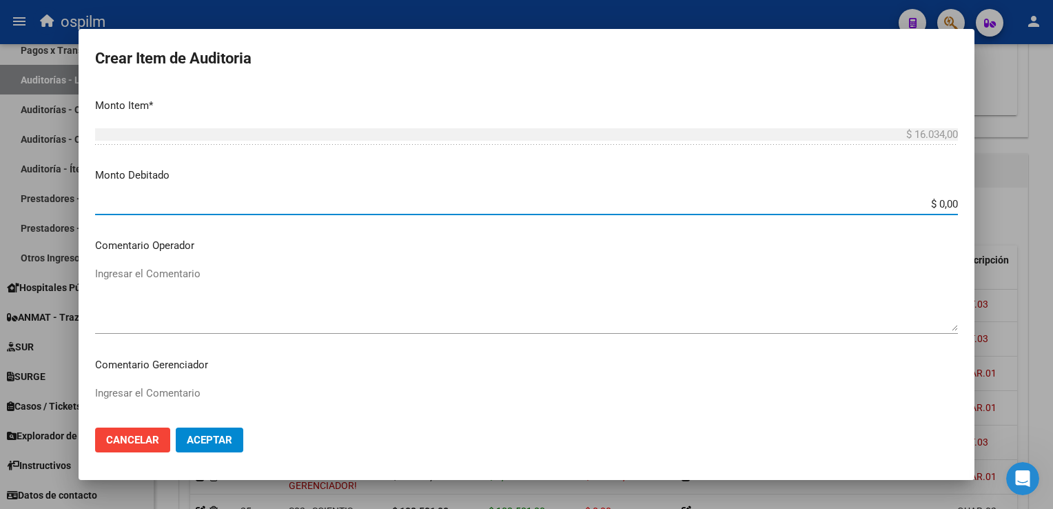
click at [932, 202] on input "$ 0,00" at bounding box center [526, 204] width 863 height 12
type input "$ 16.034,00"
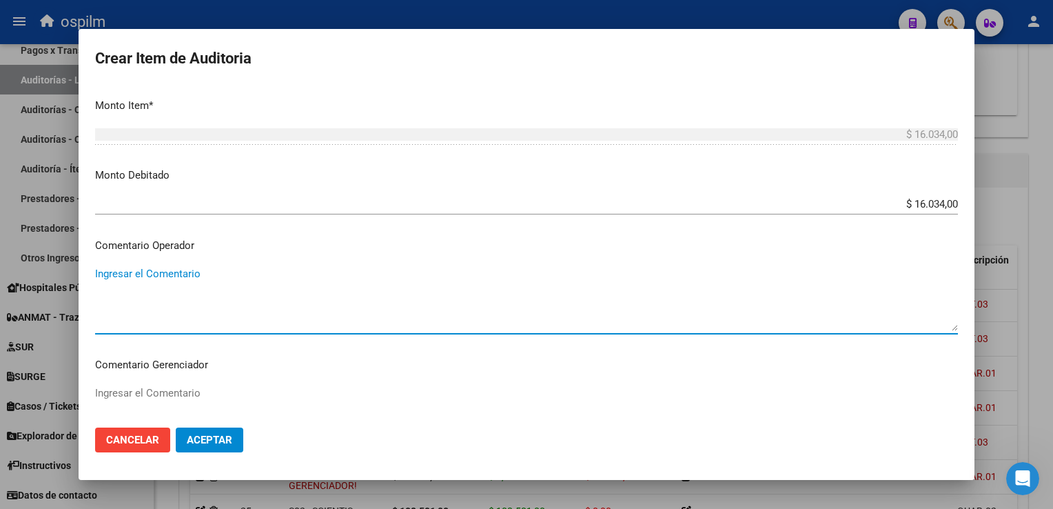
scroll to position [744, 0]
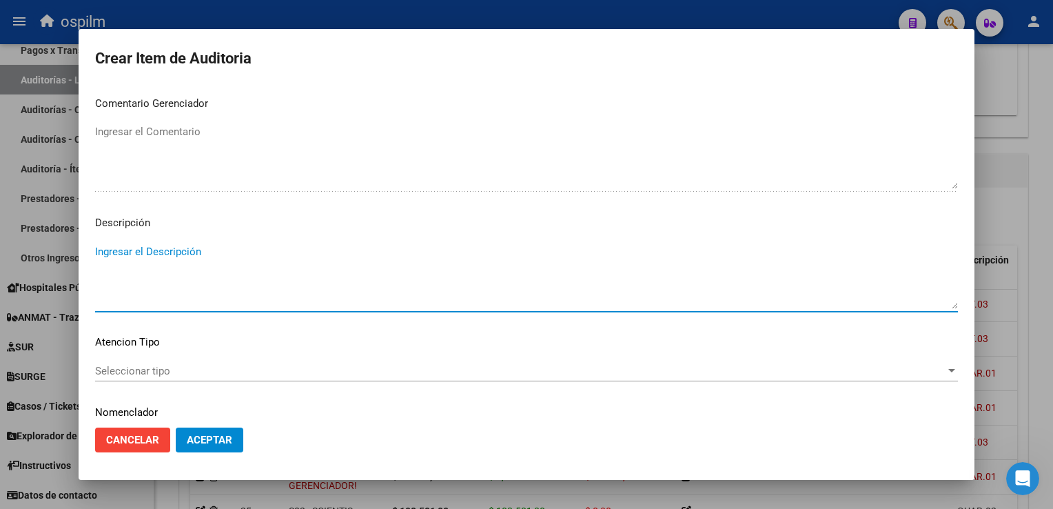
click at [218, 439] on span "Aceptar" at bounding box center [209, 439] width 45 height 12
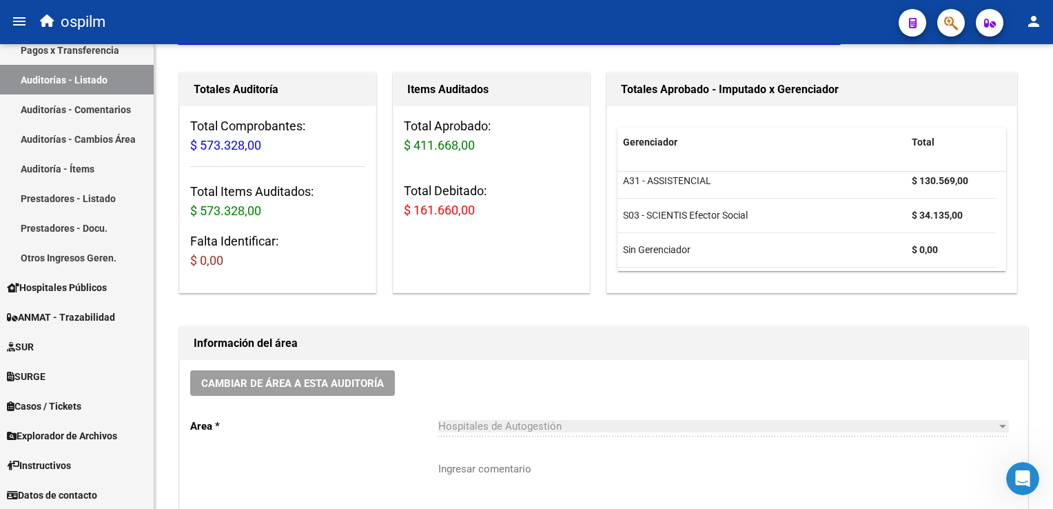
scroll to position [138, 0]
